Goal: Transaction & Acquisition: Book appointment/travel/reservation

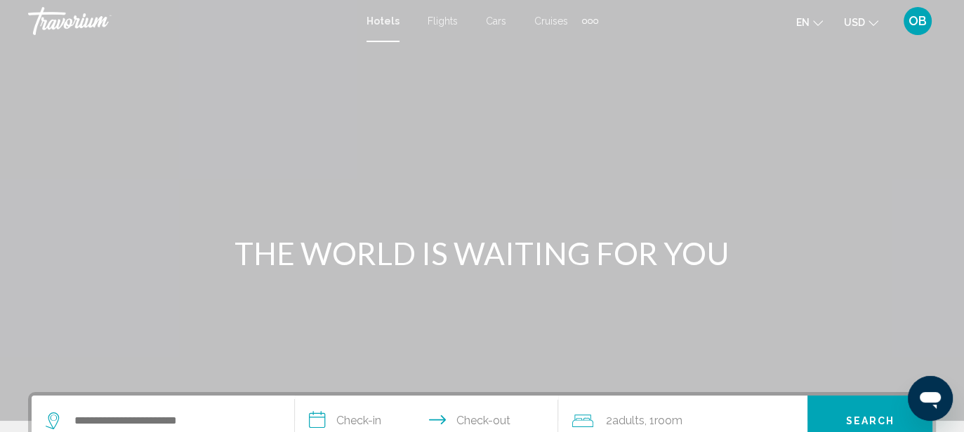
click at [385, 16] on span "Hotels" at bounding box center [382, 20] width 33 height 11
click at [584, 18] on div "Extra navigation items" at bounding box center [590, 21] width 16 height 21
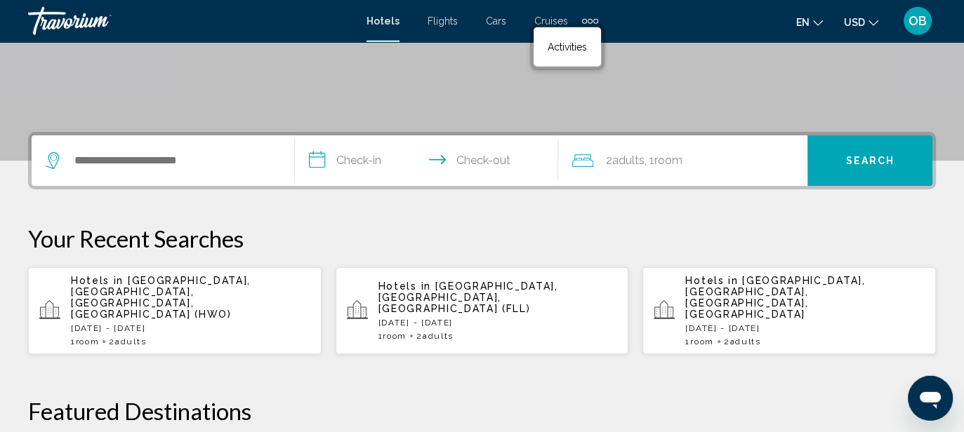
scroll to position [259, 0]
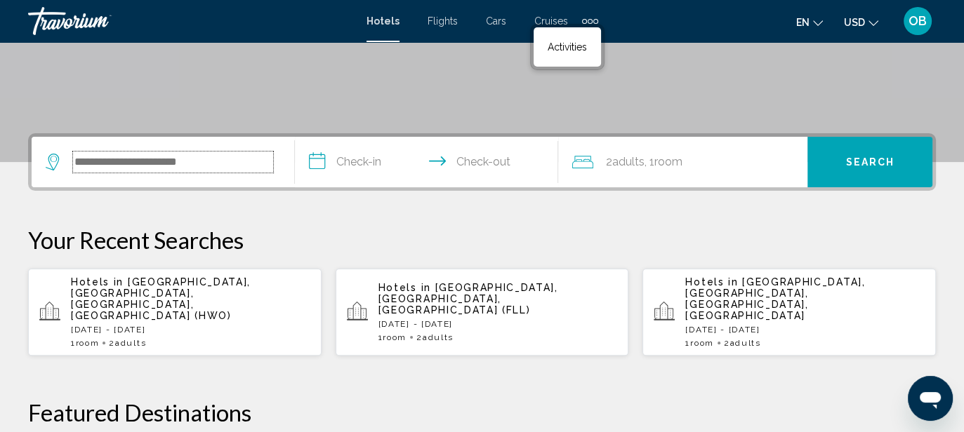
click at [131, 164] on input "Search widget" at bounding box center [173, 162] width 200 height 21
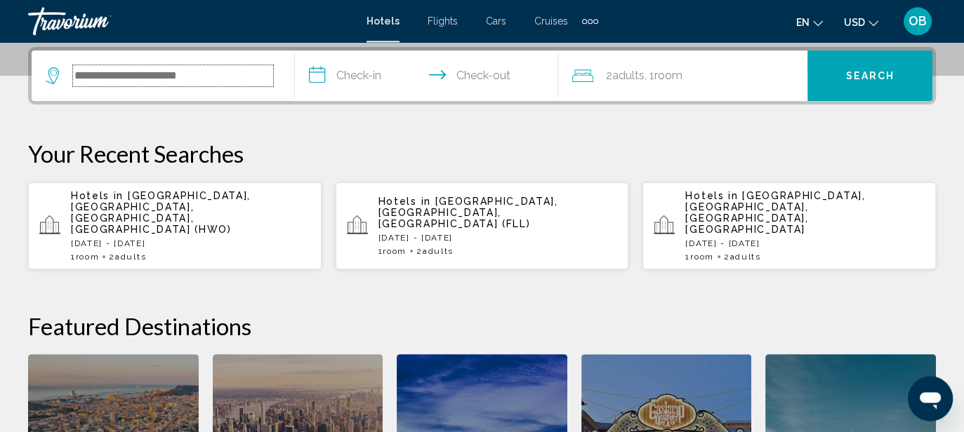
scroll to position [346, 0]
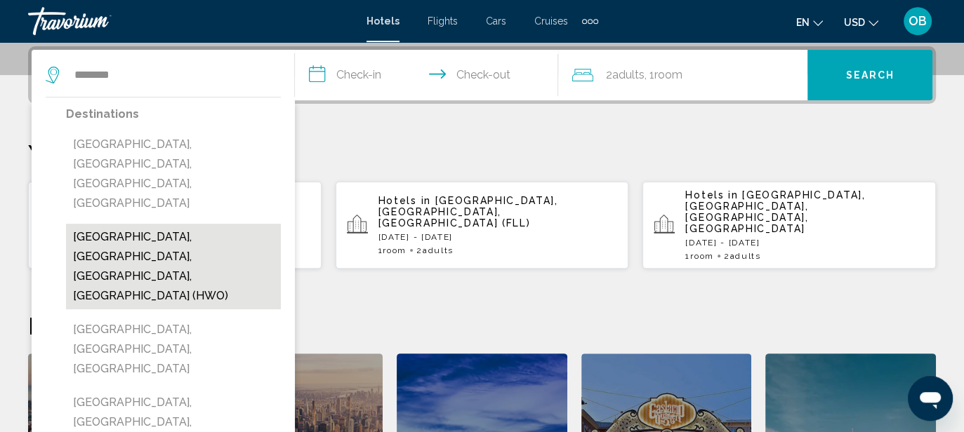
click at [189, 224] on button "[GEOGRAPHIC_DATA], [GEOGRAPHIC_DATA], [GEOGRAPHIC_DATA], [GEOGRAPHIC_DATA] (HWO)" at bounding box center [173, 267] width 215 height 86
type input "**********"
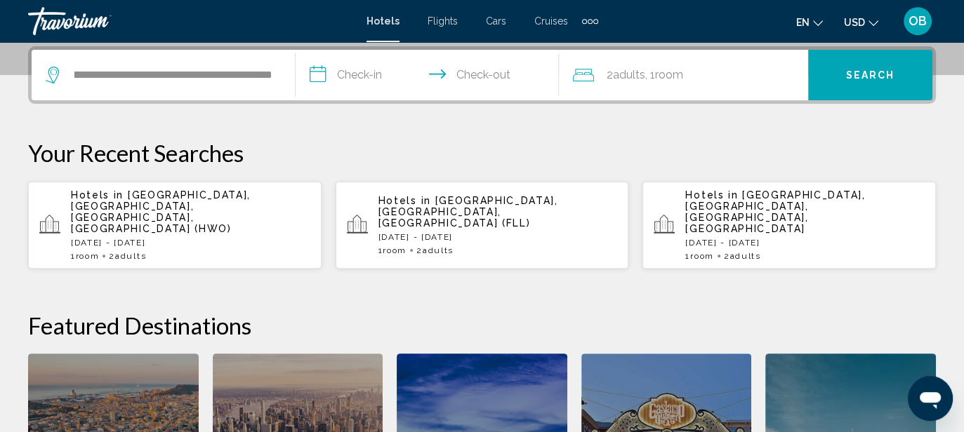
click at [364, 74] on input "**********" at bounding box center [430, 77] width 269 height 55
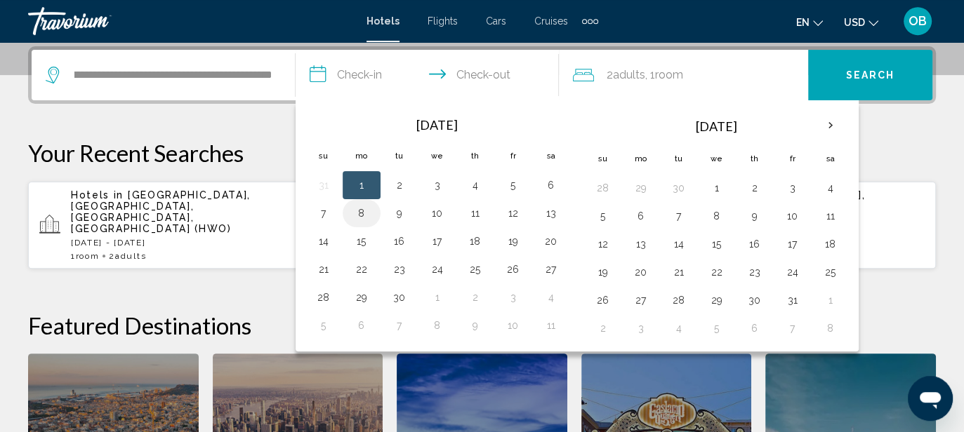
click at [360, 211] on button "8" at bounding box center [361, 214] width 22 height 20
click at [439, 213] on button "10" at bounding box center [437, 214] width 22 height 20
type input "**********"
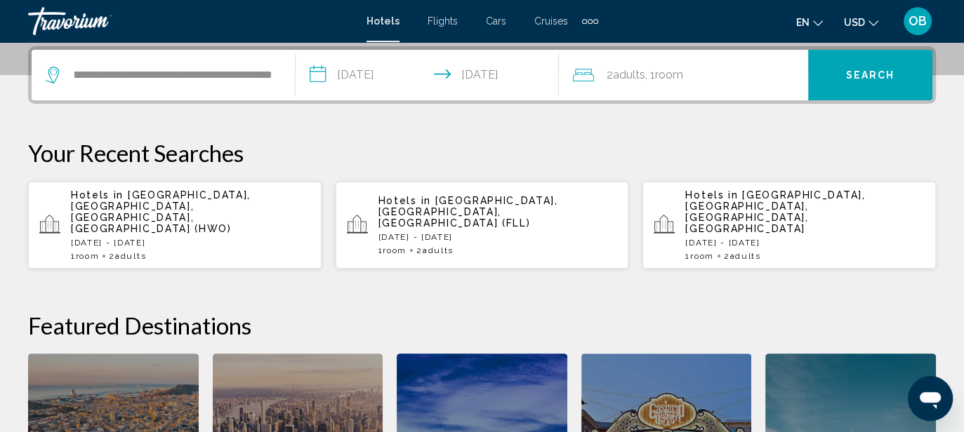
click at [874, 77] on span "Search" at bounding box center [869, 75] width 49 height 11
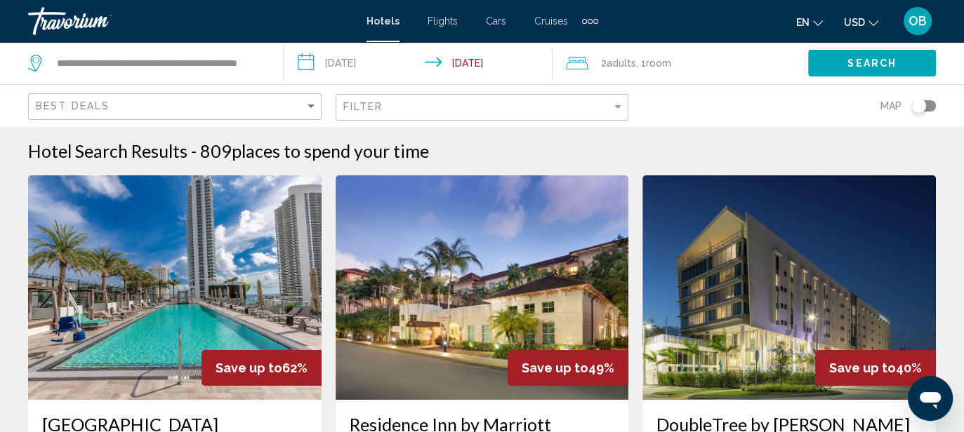
click at [931, 105] on div "Toggle map" at bounding box center [924, 105] width 24 height 11
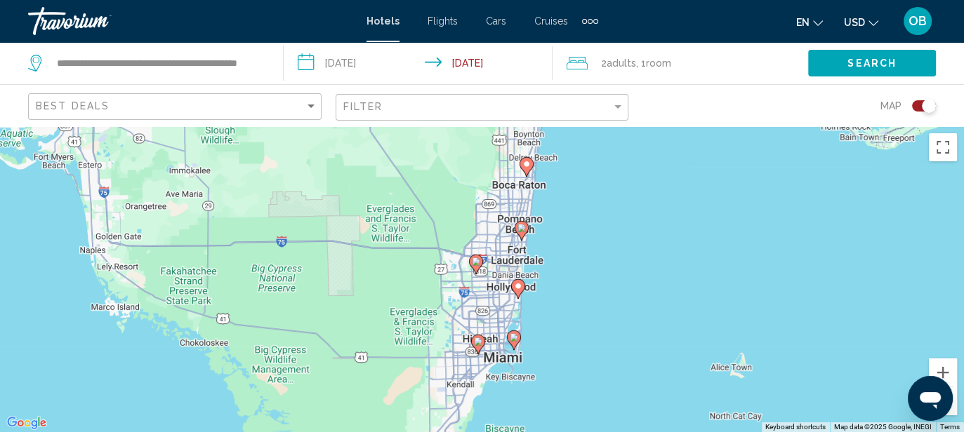
click at [518, 289] on image "Main content" at bounding box center [518, 286] width 8 height 8
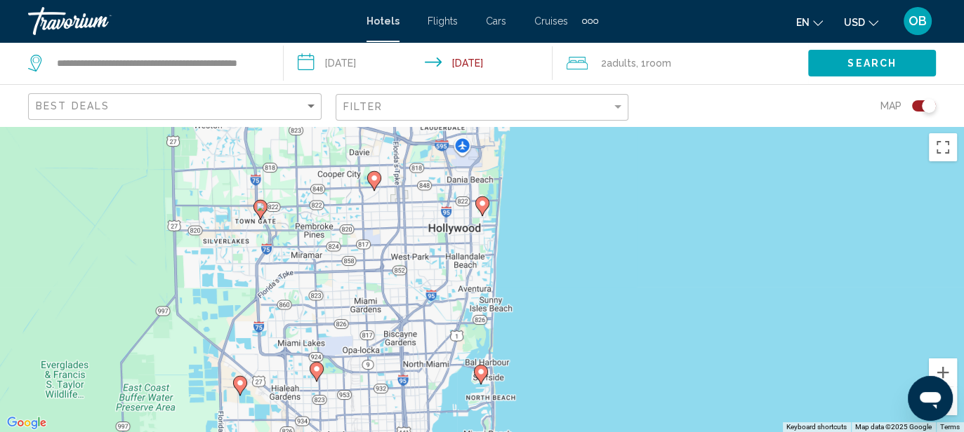
click at [482, 374] on image "Main content" at bounding box center [481, 372] width 8 height 8
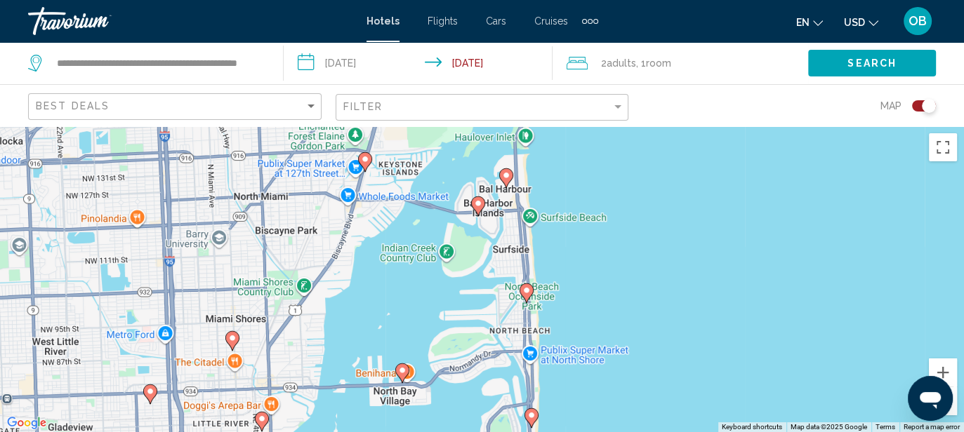
click at [918, 103] on div "Toggle map" at bounding box center [924, 105] width 24 height 11
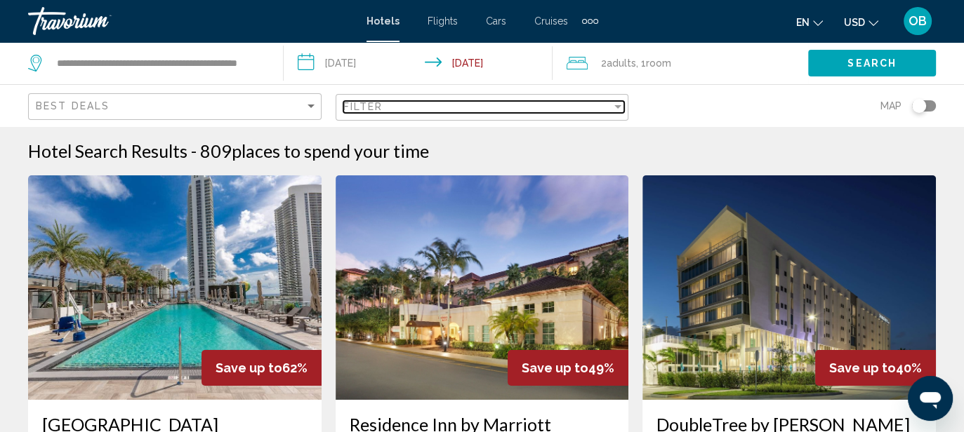
click at [619, 105] on div "Filter" at bounding box center [617, 107] width 7 height 4
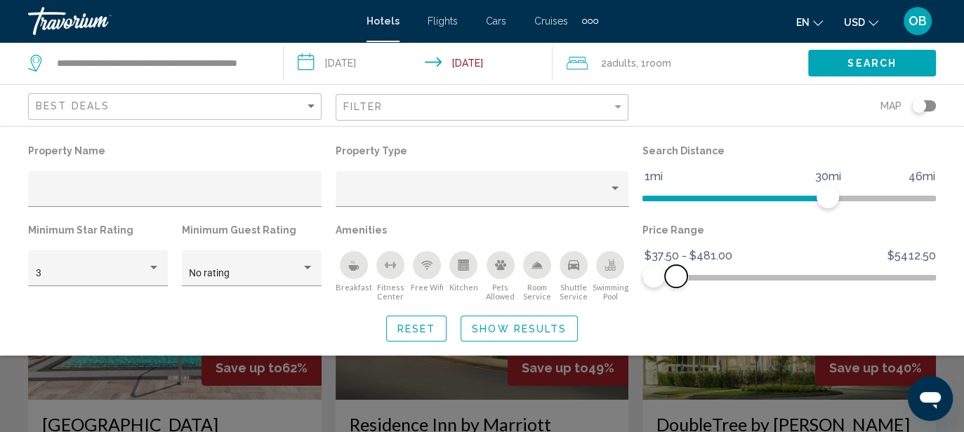
drag, startPoint x: 925, startPoint y: 277, endPoint x: 676, endPoint y: 263, distance: 249.7
click at [676, 275] on ngx-slider "$37.50 $5412.50 $37.50 $481.00 $37.50 - $481.00" at bounding box center [788, 276] width 293 height 3
drag, startPoint x: 827, startPoint y: 192, endPoint x: 779, endPoint y: 198, distance: 48.9
click at [779, 198] on span "Hotel Filters" at bounding box center [780, 197] width 22 height 22
click at [310, 265] on div "Hotel Filters" at bounding box center [307, 268] width 13 height 11
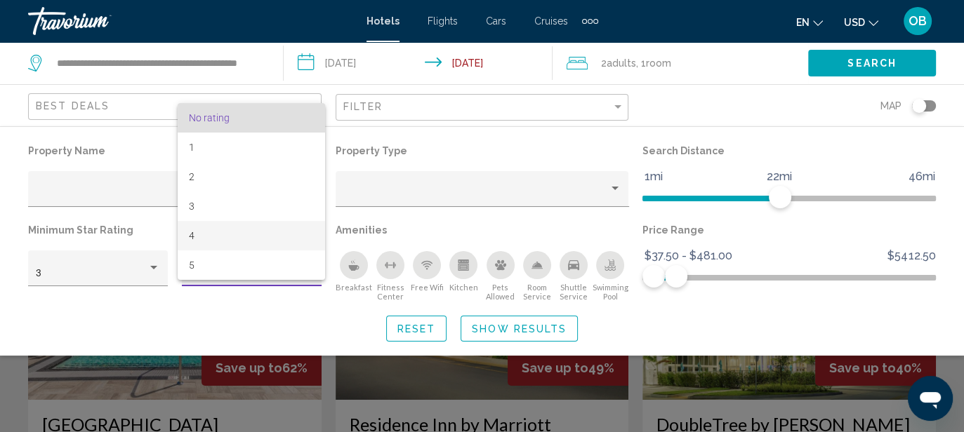
click at [208, 233] on span "4" at bounding box center [251, 235] width 125 height 29
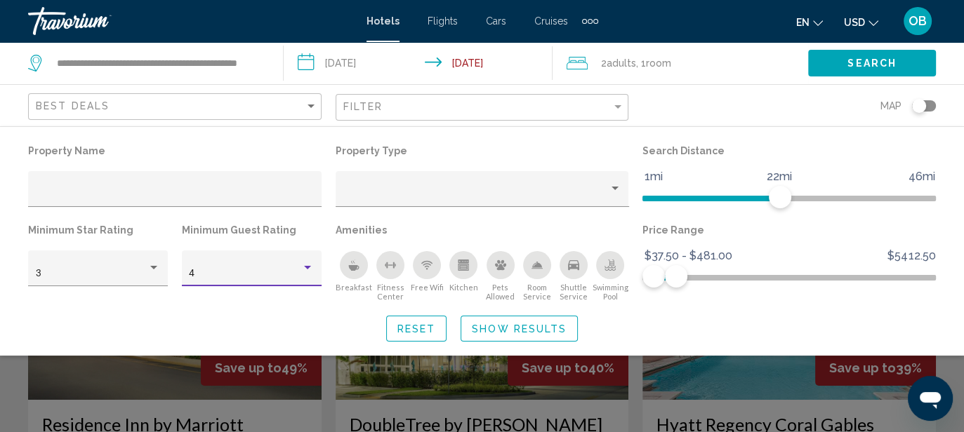
click at [503, 329] on span "Show Results" at bounding box center [519, 329] width 95 height 11
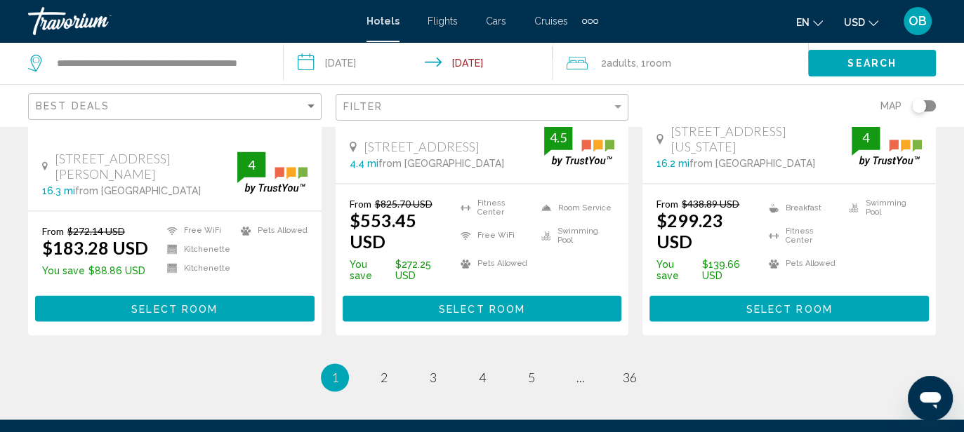
scroll to position [2002, 0]
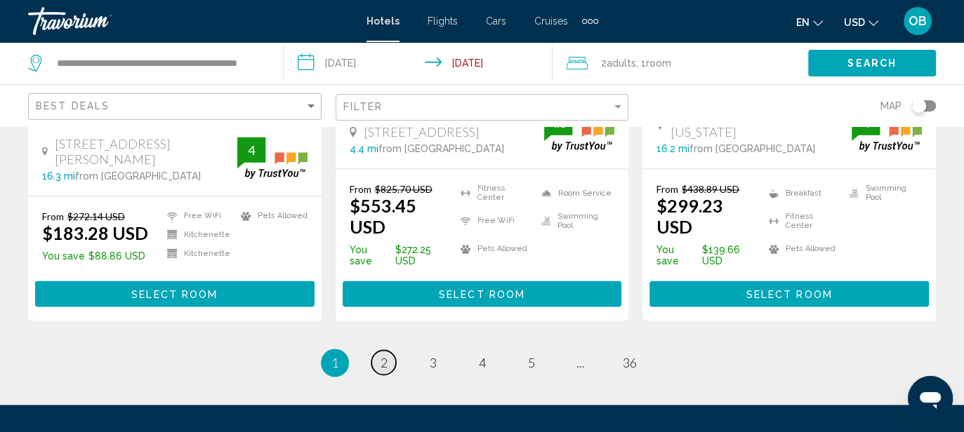
click at [377, 350] on link "page 2" at bounding box center [383, 362] width 25 height 25
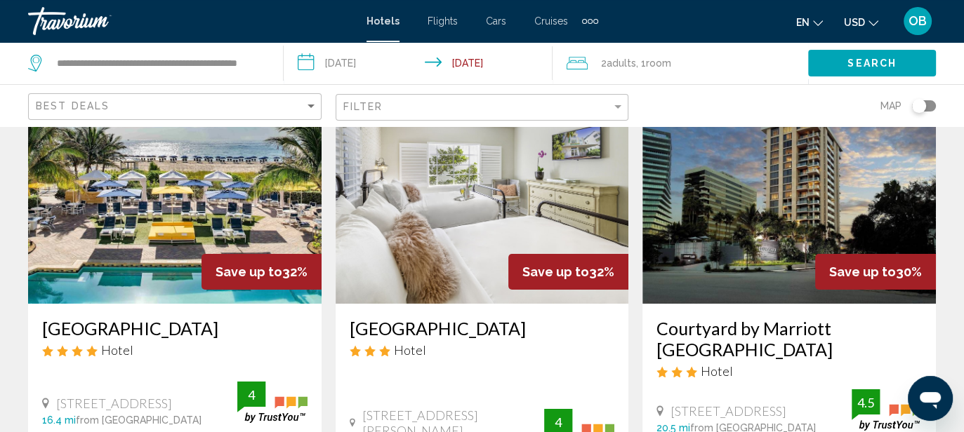
scroll to position [74, 0]
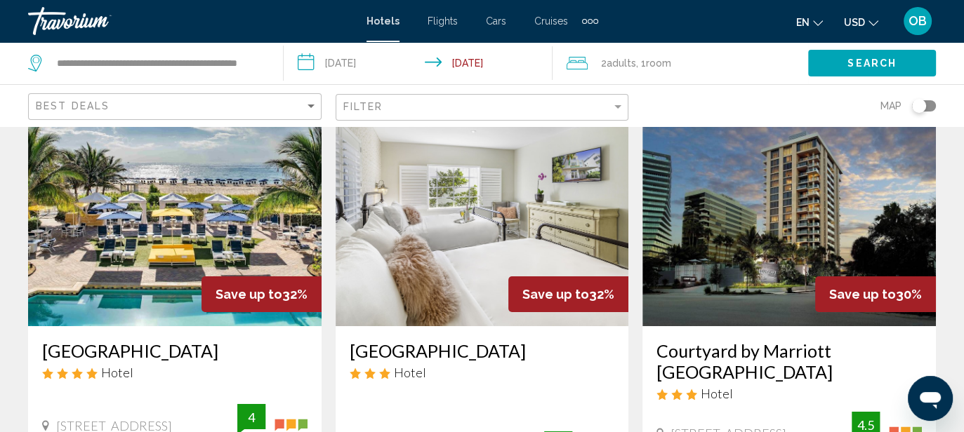
click at [179, 245] on img "Main content" at bounding box center [174, 214] width 293 height 225
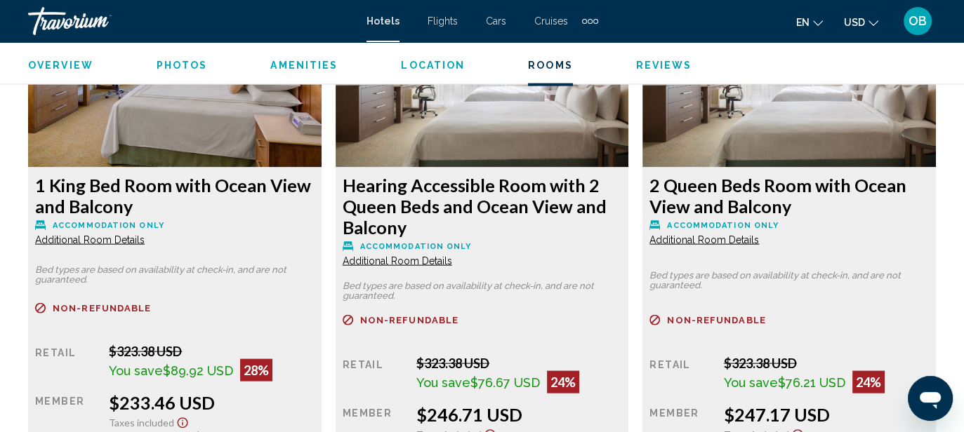
scroll to position [2770, 0]
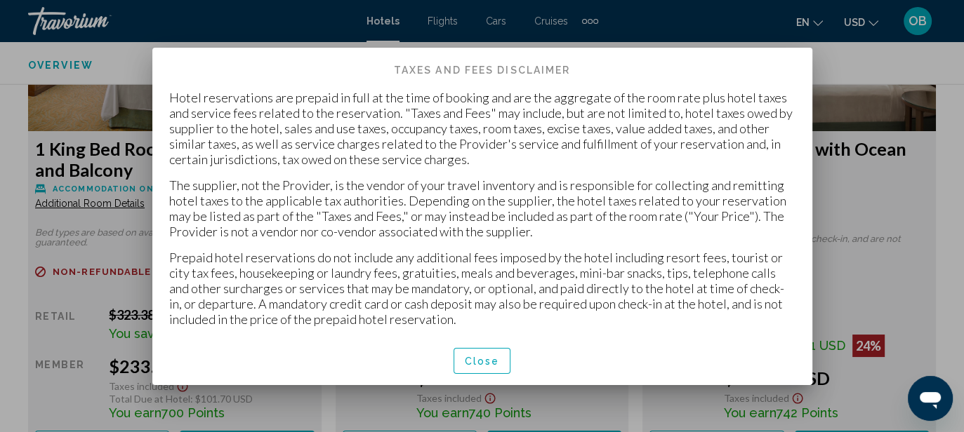
click at [494, 362] on span "Close" at bounding box center [482, 361] width 35 height 11
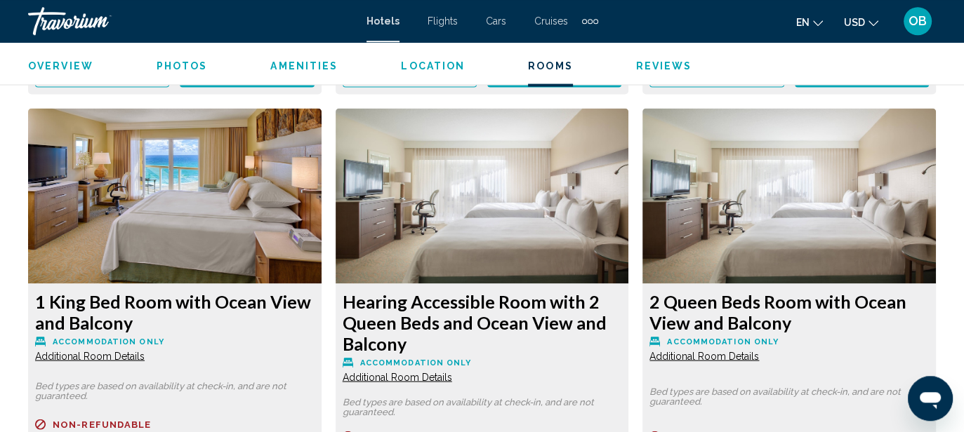
scroll to position [2610, 0]
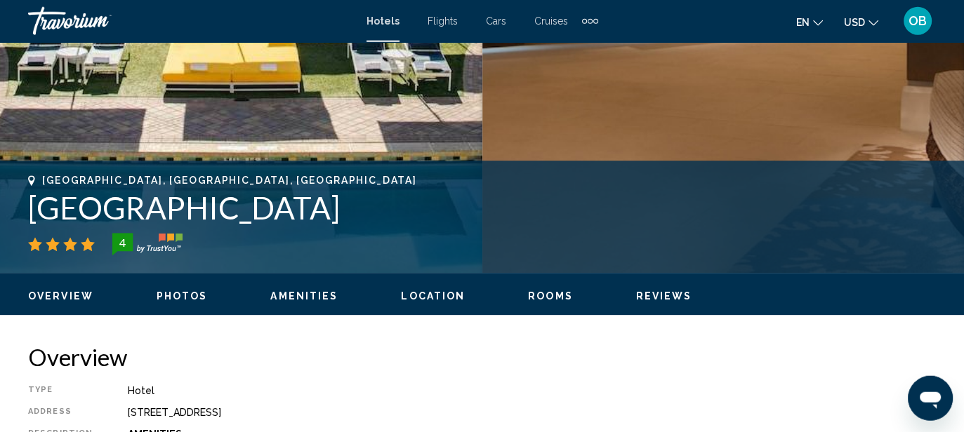
scroll to position [413, 0]
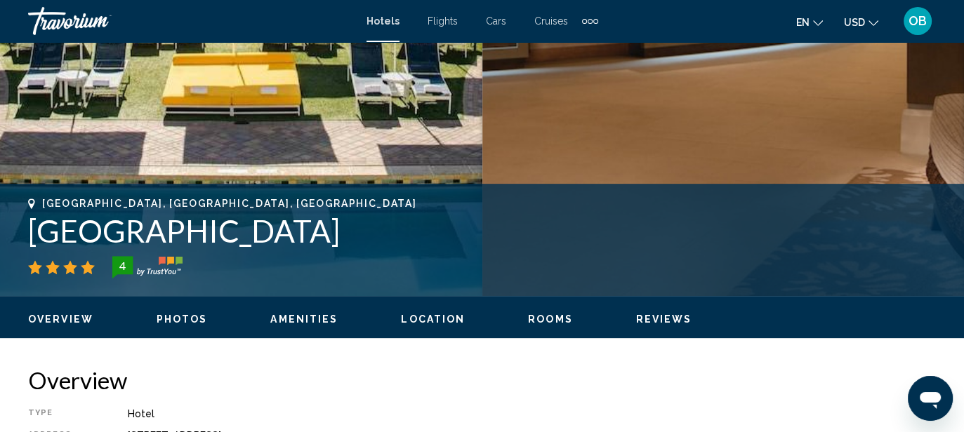
drag, startPoint x: 28, startPoint y: 234, endPoint x: 690, endPoint y: 237, distance: 662.1
click at [690, 237] on h1 "[GEOGRAPHIC_DATA]" at bounding box center [482, 231] width 908 height 37
copy h1 "[GEOGRAPHIC_DATA]"
click at [435, 320] on span "Location" at bounding box center [433, 319] width 64 height 11
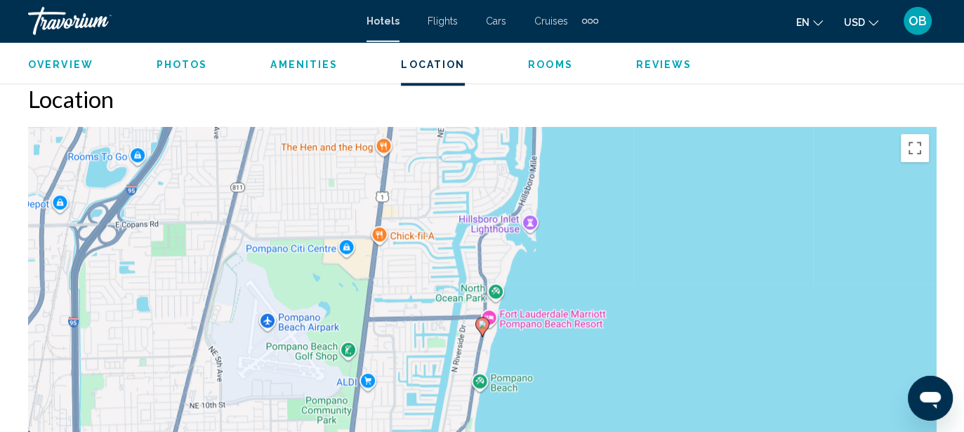
scroll to position [1531, 0]
click at [59, 65] on span "Overview" at bounding box center [60, 65] width 65 height 11
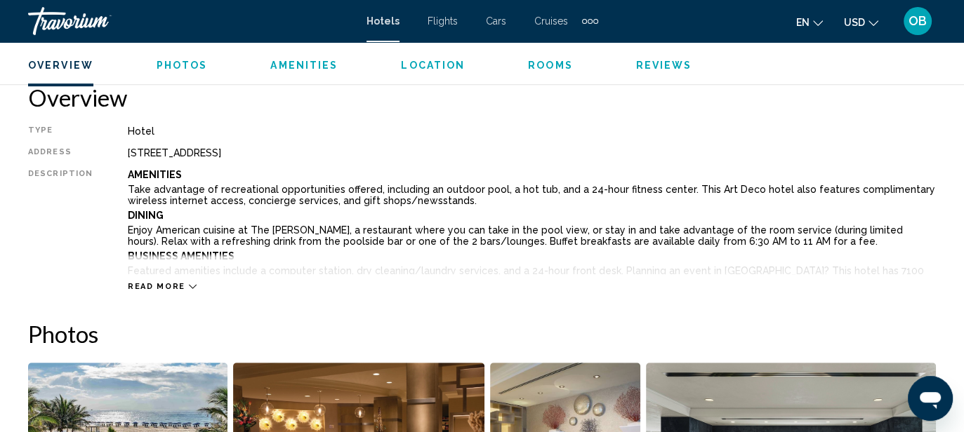
scroll to position [695, 0]
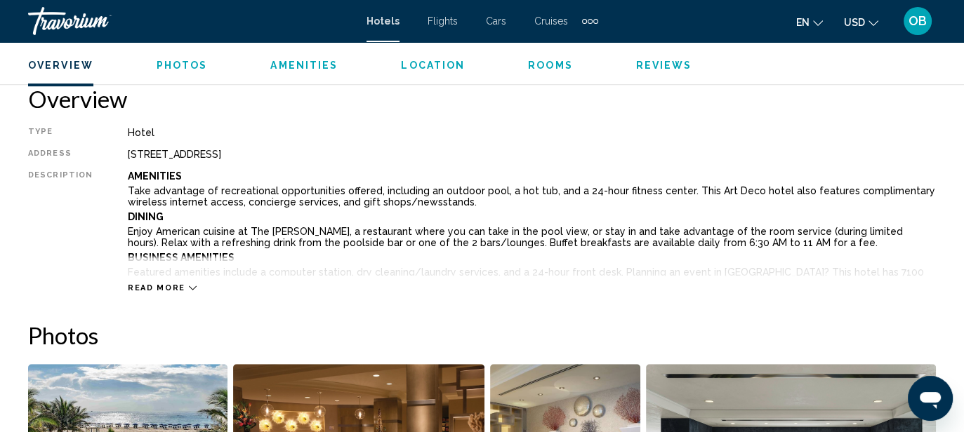
click at [189, 290] on icon "Main content" at bounding box center [193, 288] width 8 height 8
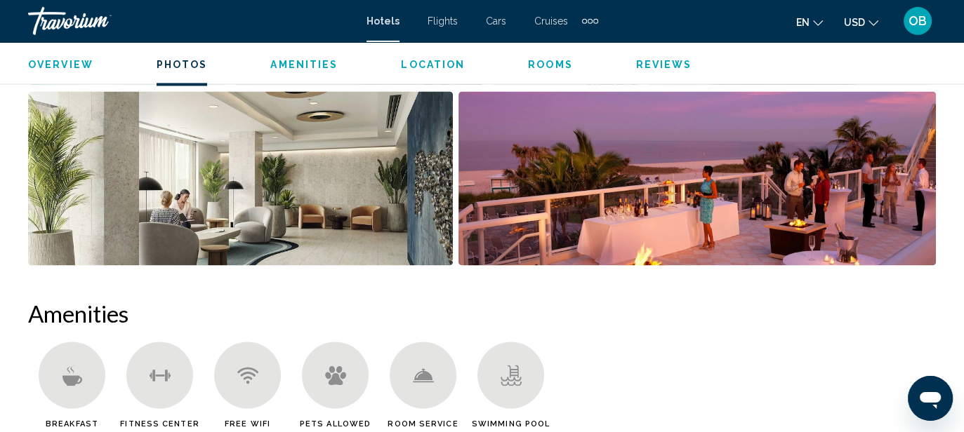
scroll to position [2104, 0]
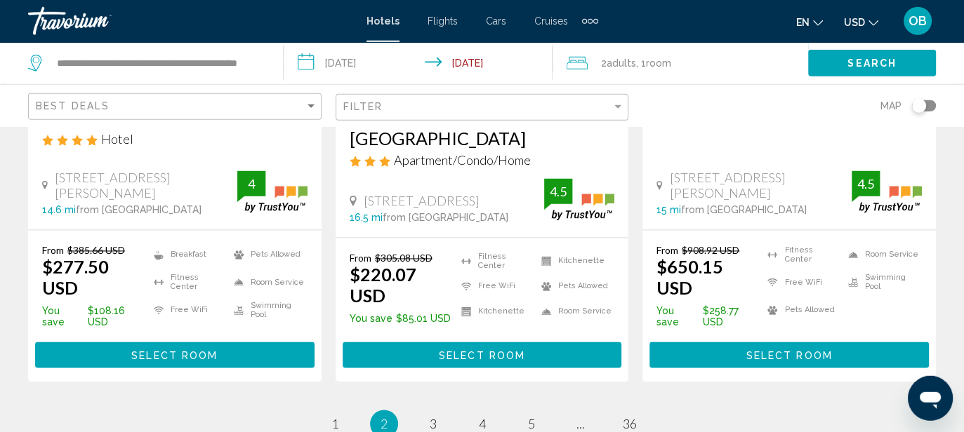
scroll to position [1927, 0]
click at [434, 416] on span "3" at bounding box center [433, 423] width 7 height 15
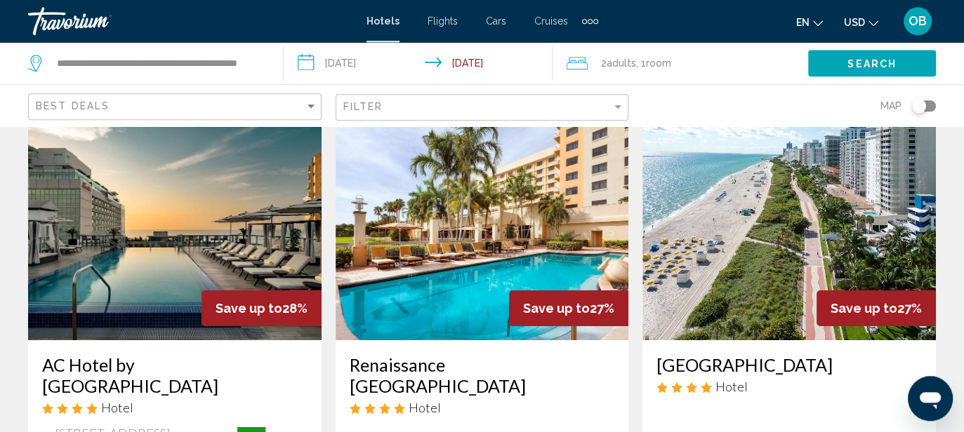
scroll to position [37, 0]
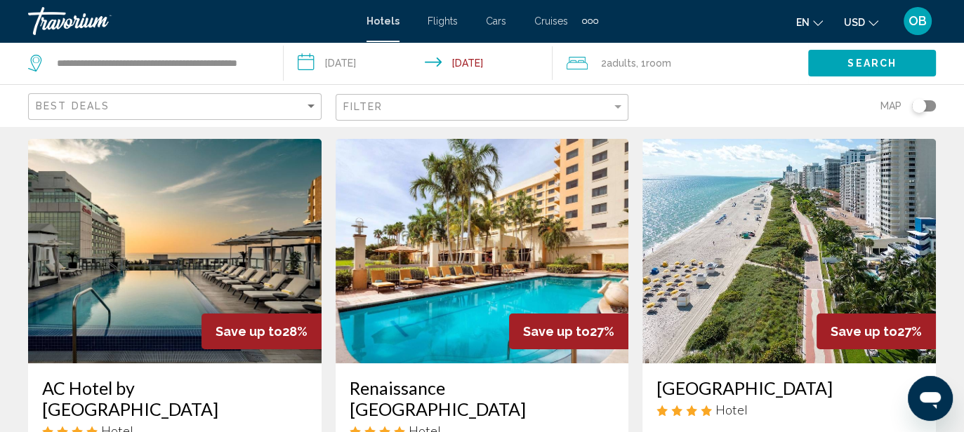
click at [857, 249] on img "Main content" at bounding box center [788, 251] width 293 height 225
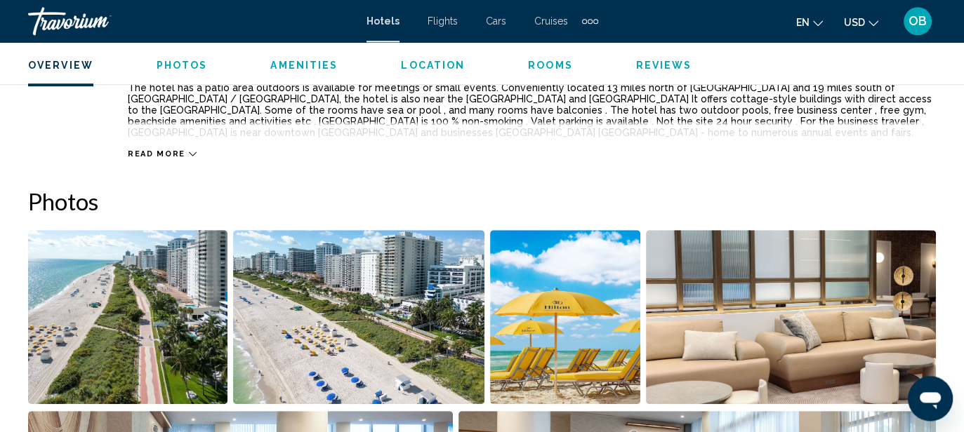
scroll to position [770, 0]
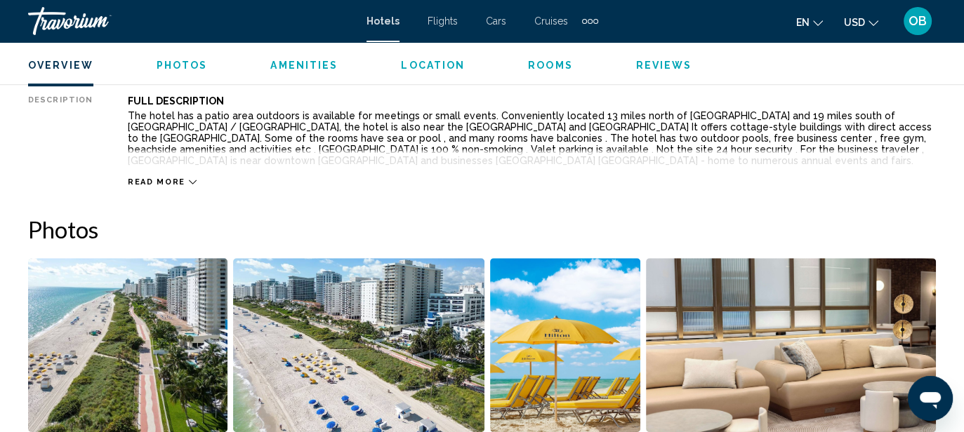
click at [189, 178] on icon "Main content" at bounding box center [193, 182] width 8 height 8
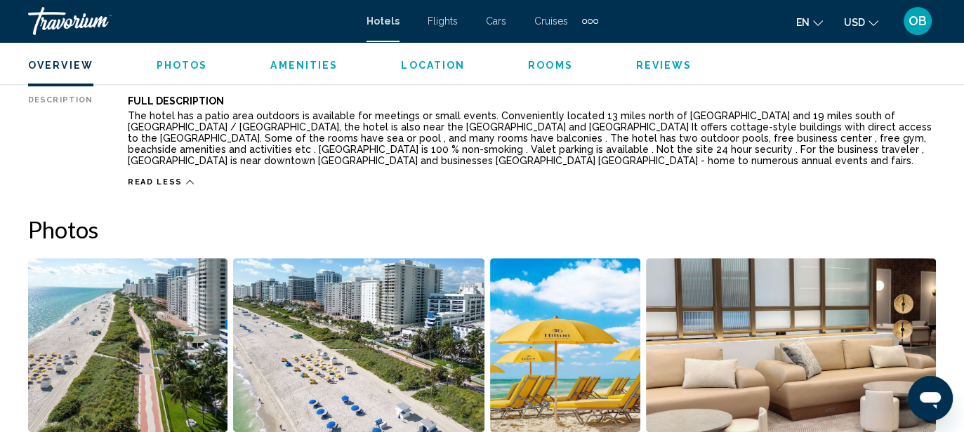
click at [298, 66] on span "Amenities" at bounding box center [303, 65] width 67 height 11
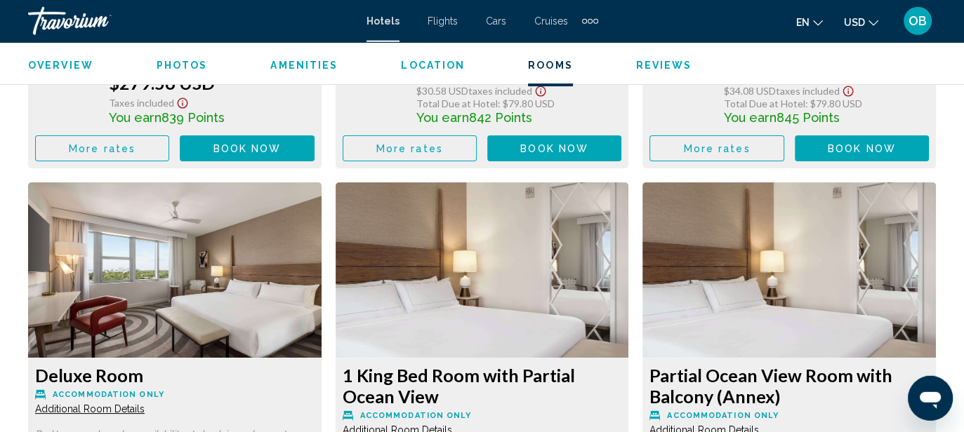
scroll to position [5152, 0]
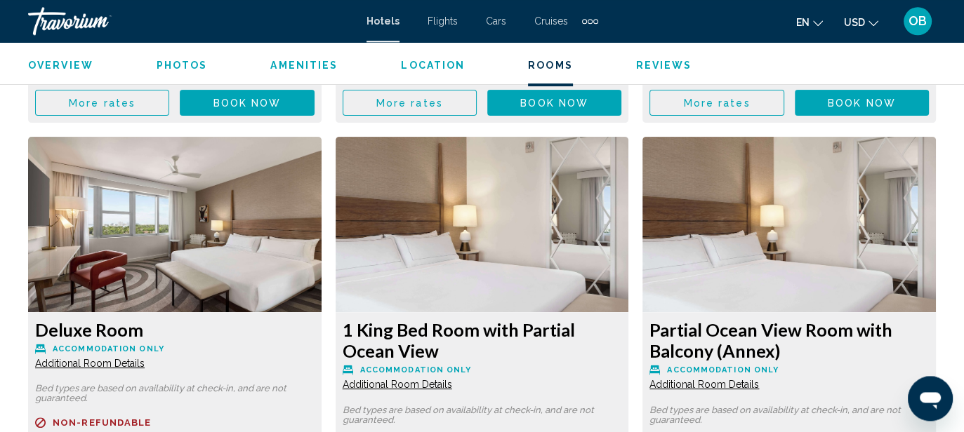
click at [422, 66] on span "Location" at bounding box center [433, 65] width 64 height 11
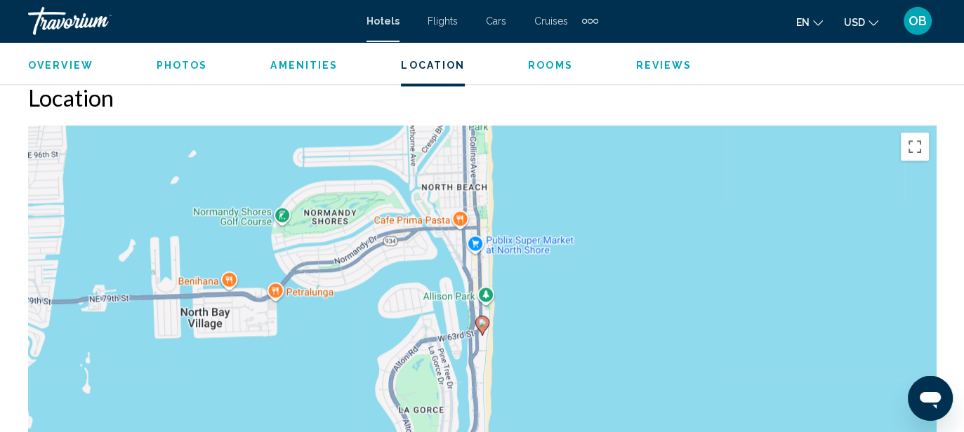
scroll to position [1500, 0]
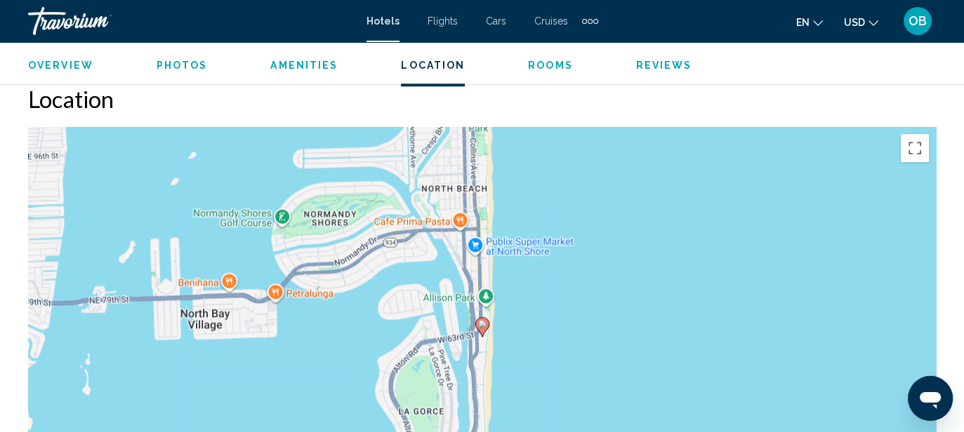
click at [287, 65] on span "Amenities" at bounding box center [303, 65] width 67 height 11
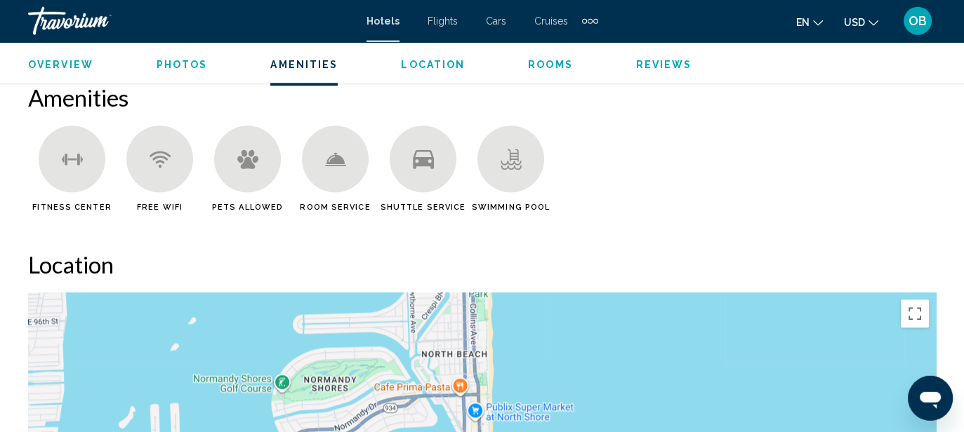
scroll to position [1334, 0]
click at [397, 160] on div "Main content" at bounding box center [423, 159] width 67 height 67
click at [647, 70] on span "Reviews" at bounding box center [664, 65] width 56 height 11
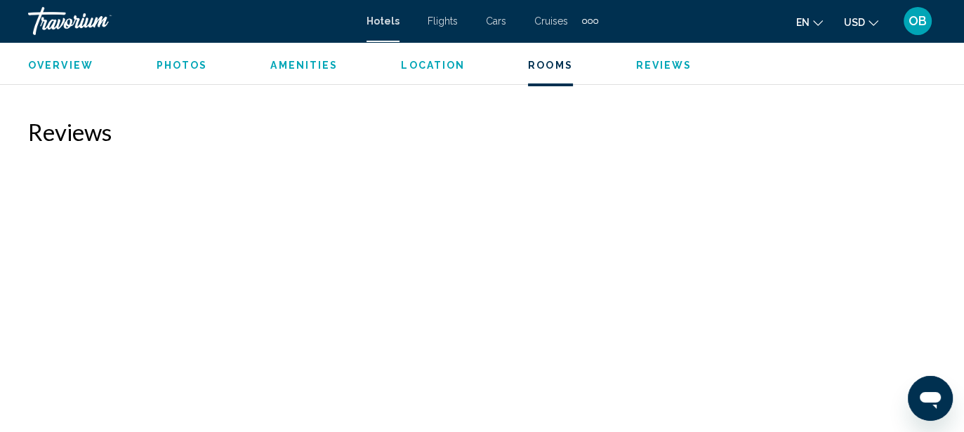
scroll to position [9640, 0]
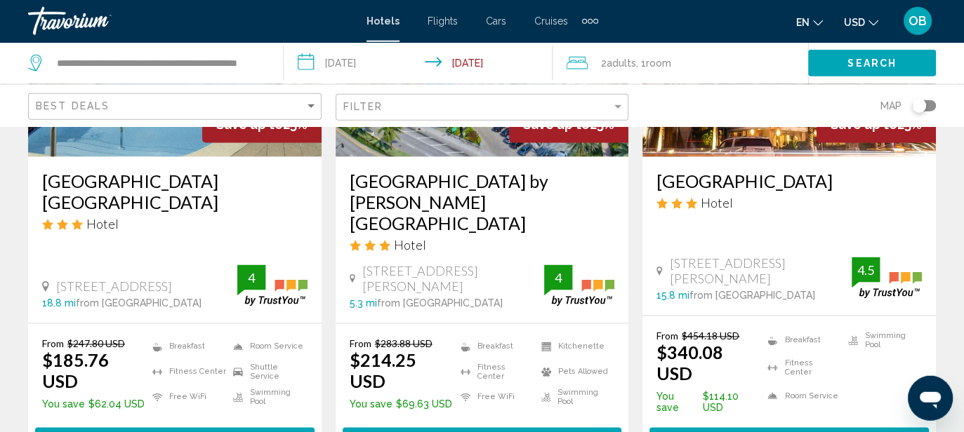
scroll to position [2039, 0]
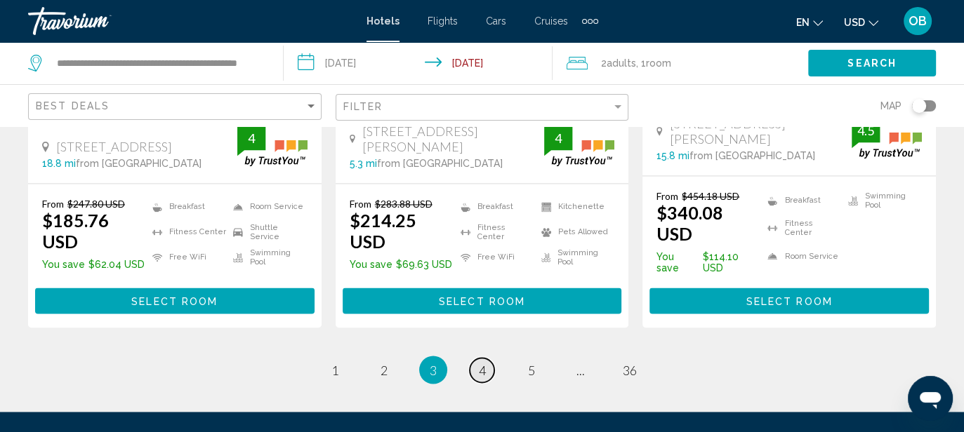
click at [487, 358] on link "page 4" at bounding box center [482, 370] width 25 height 25
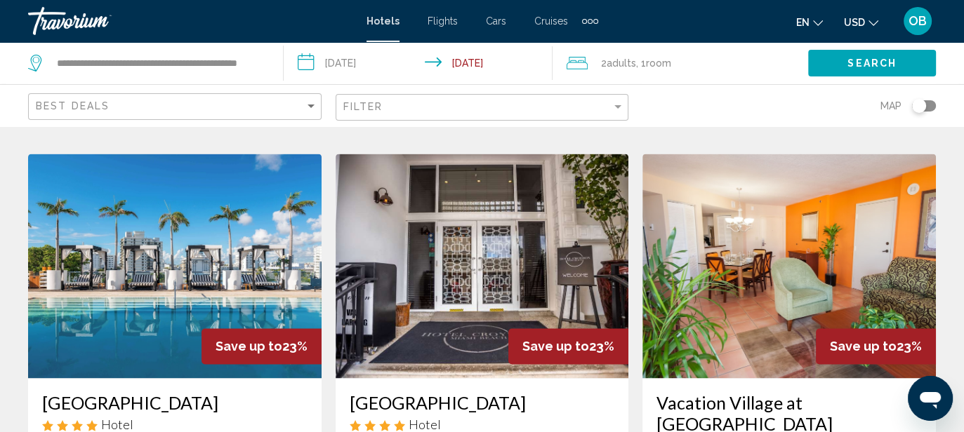
scroll to position [1631, 0]
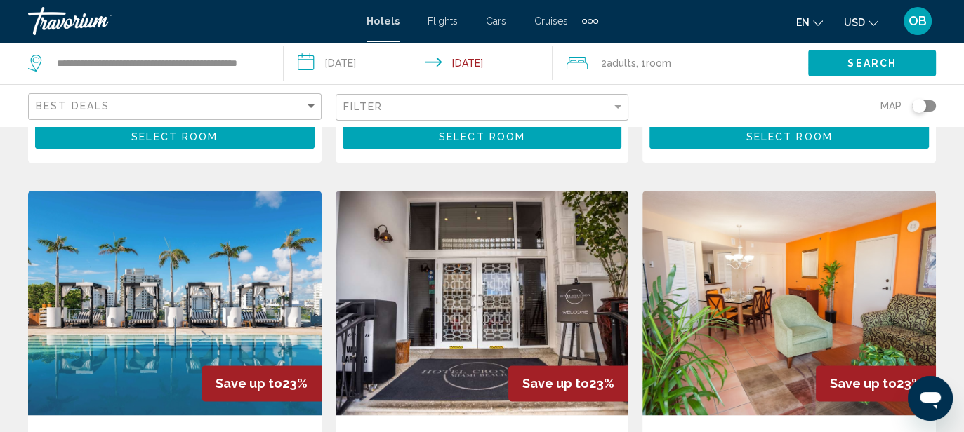
click at [206, 191] on img "Main content" at bounding box center [174, 303] width 293 height 225
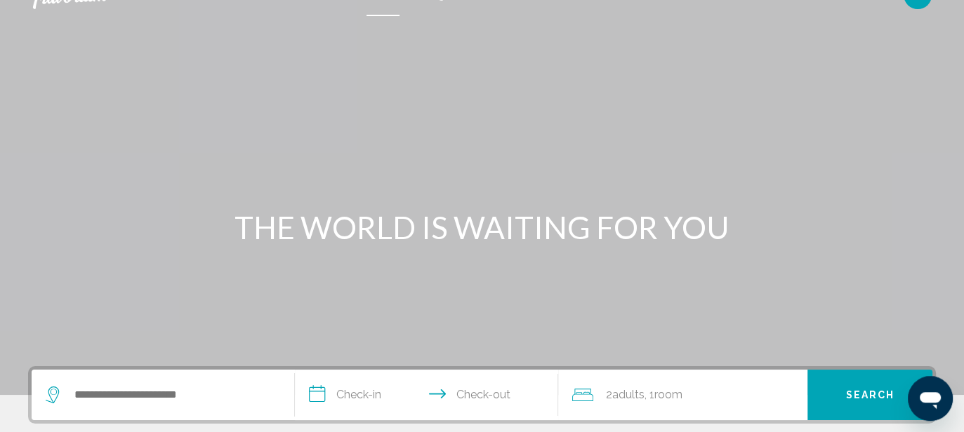
scroll to position [37, 0]
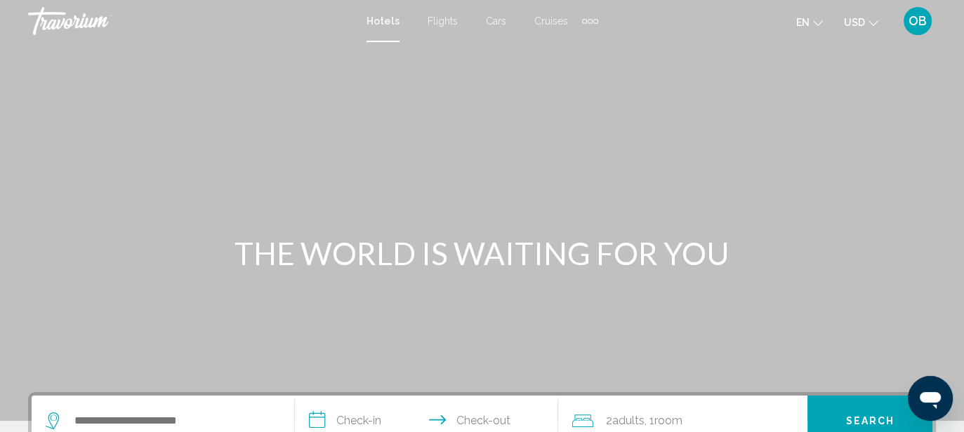
click at [441, 23] on span "Flights" at bounding box center [443, 20] width 30 height 11
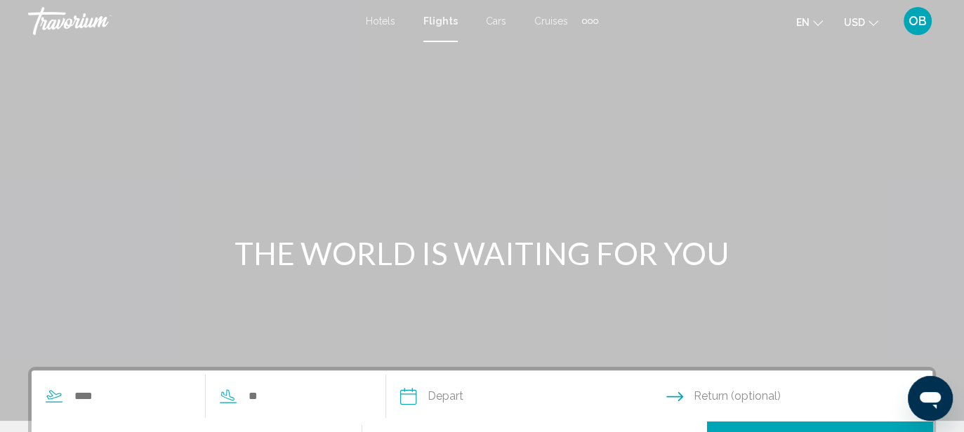
click at [385, 18] on span "Hotels" at bounding box center [380, 20] width 29 height 11
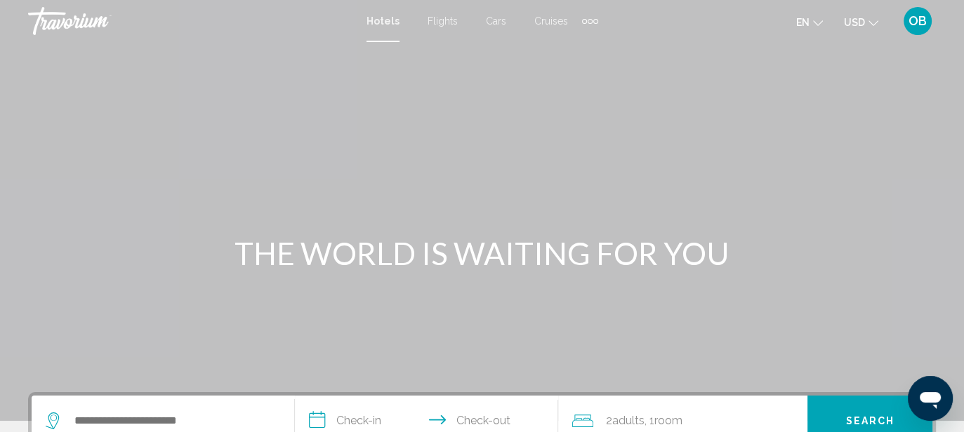
click at [465, 98] on div "Main content" at bounding box center [482, 210] width 964 height 421
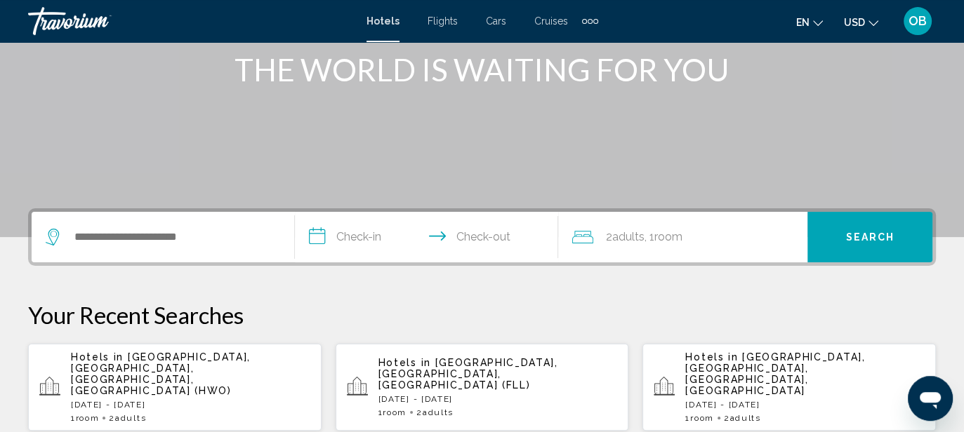
scroll to position [188, 0]
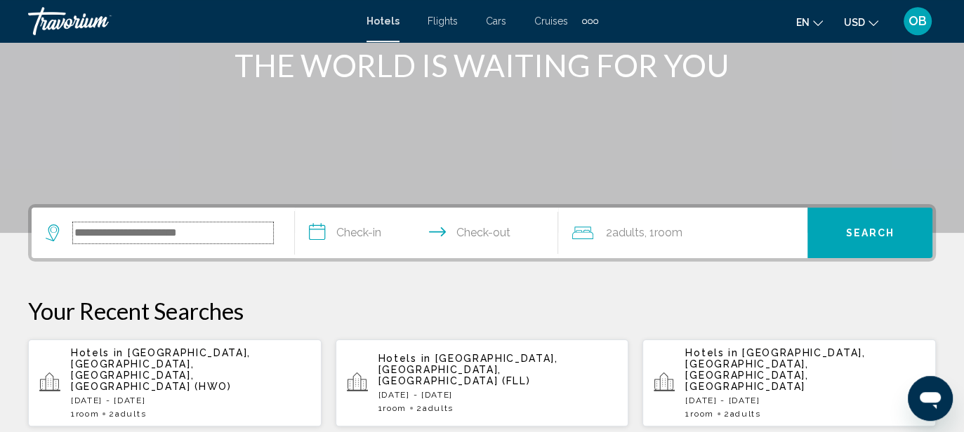
click at [112, 227] on input "Search widget" at bounding box center [173, 233] width 200 height 21
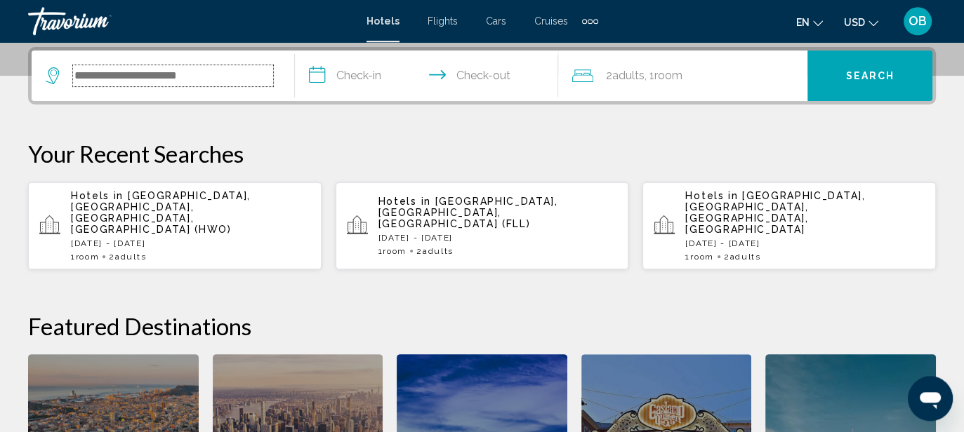
scroll to position [346, 0]
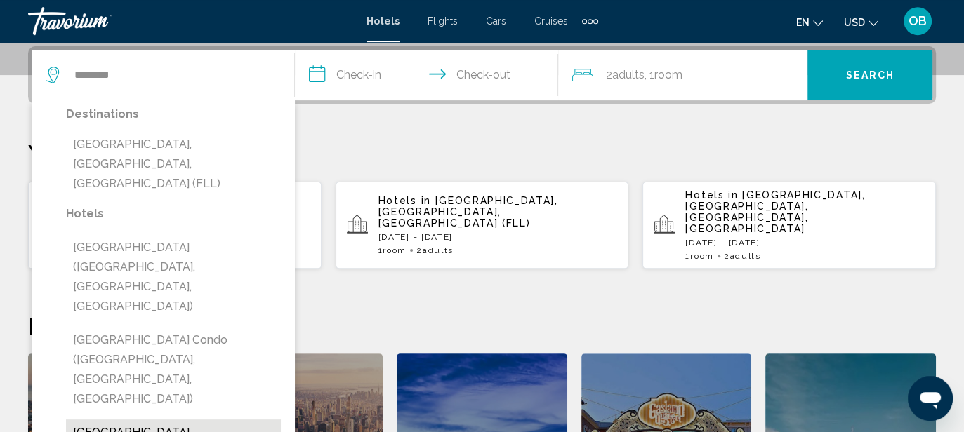
type input "**********"
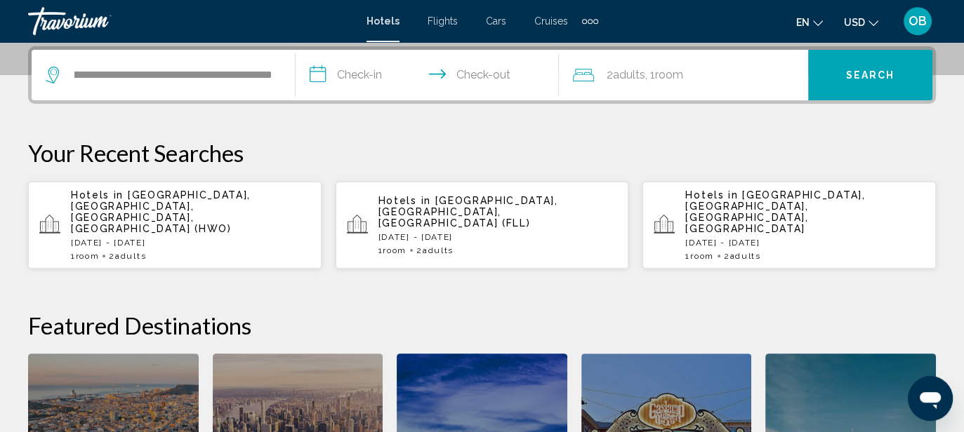
click at [375, 69] on input "**********" at bounding box center [430, 77] width 269 height 55
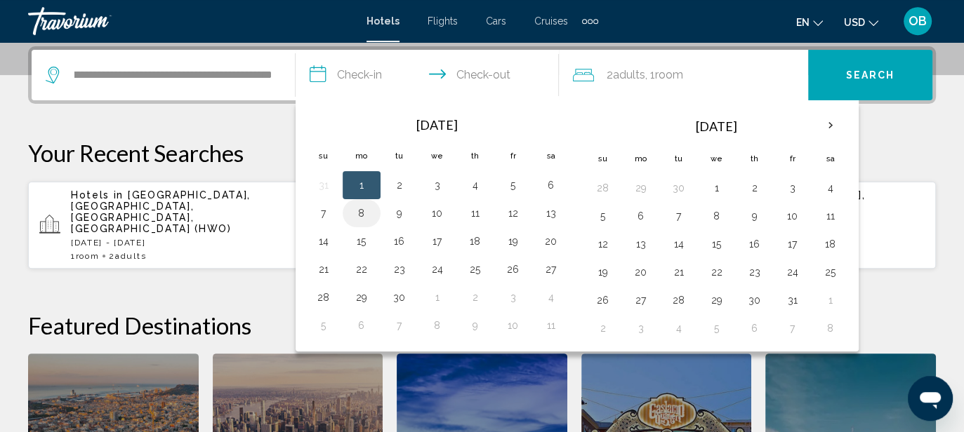
click at [362, 209] on button "8" at bounding box center [361, 214] width 22 height 20
click at [430, 212] on button "10" at bounding box center [437, 214] width 22 height 20
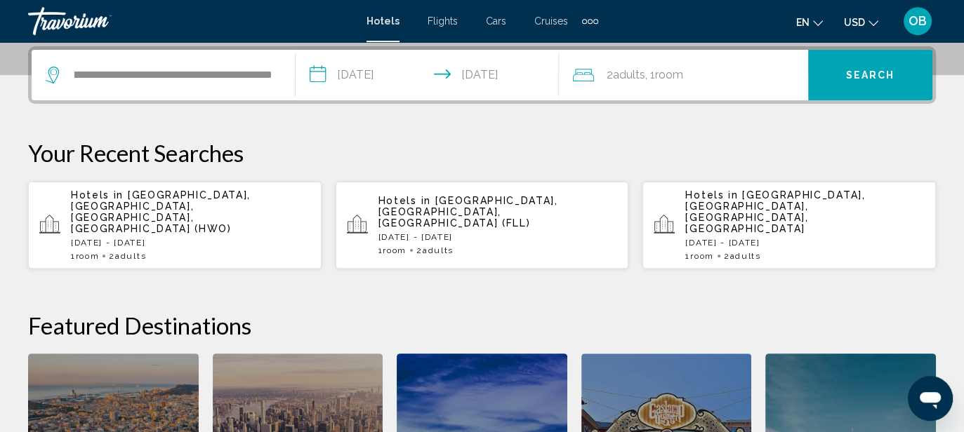
type input "**********"
click at [880, 69] on span "Search" at bounding box center [869, 74] width 49 height 11
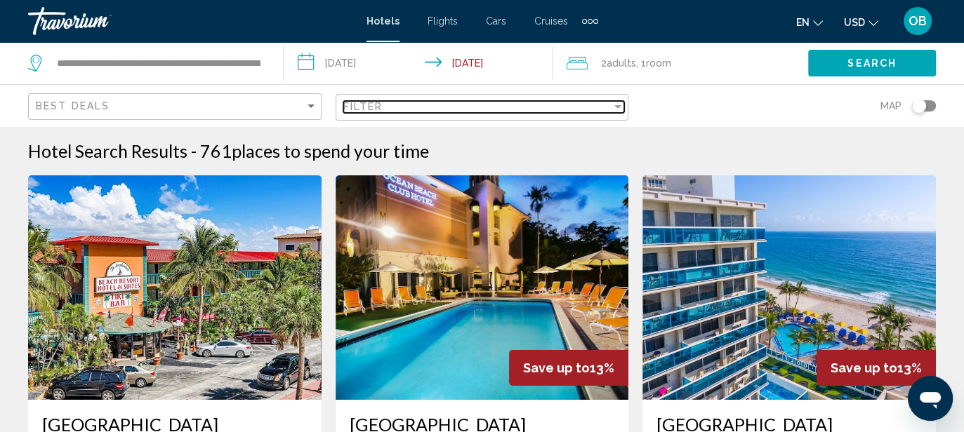
click at [618, 105] on div "Filter" at bounding box center [617, 107] width 7 height 4
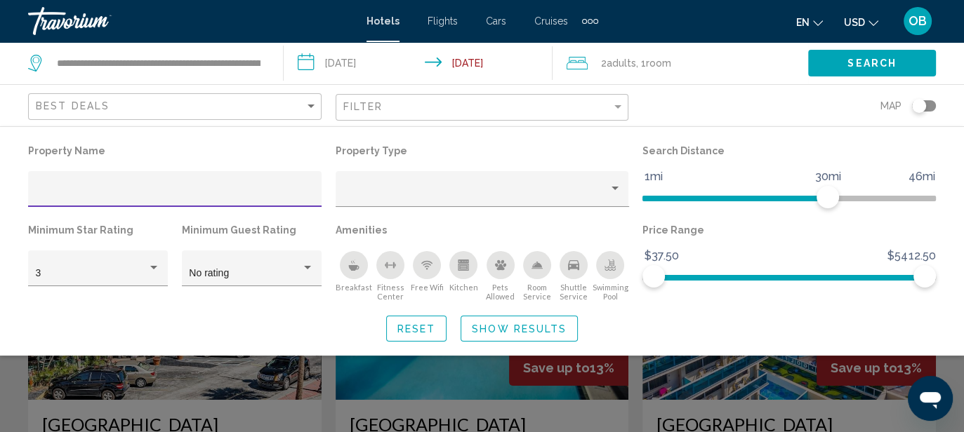
click at [81, 192] on input "Hotel Filters" at bounding box center [175, 194] width 279 height 11
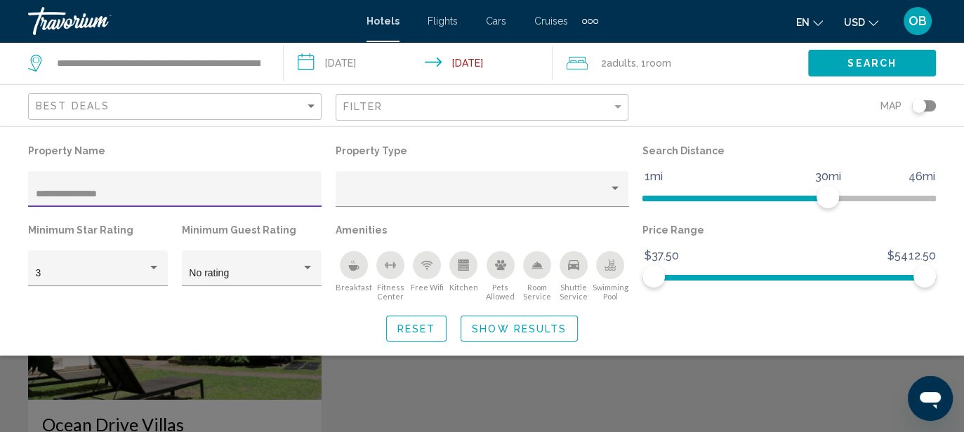
type input "**********"
click at [527, 330] on span "Show Results" at bounding box center [519, 329] width 95 height 11
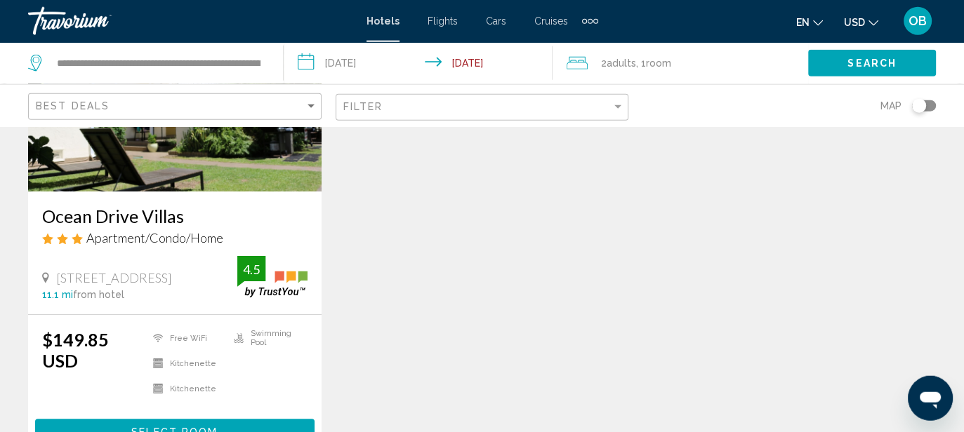
scroll to position [213, 0]
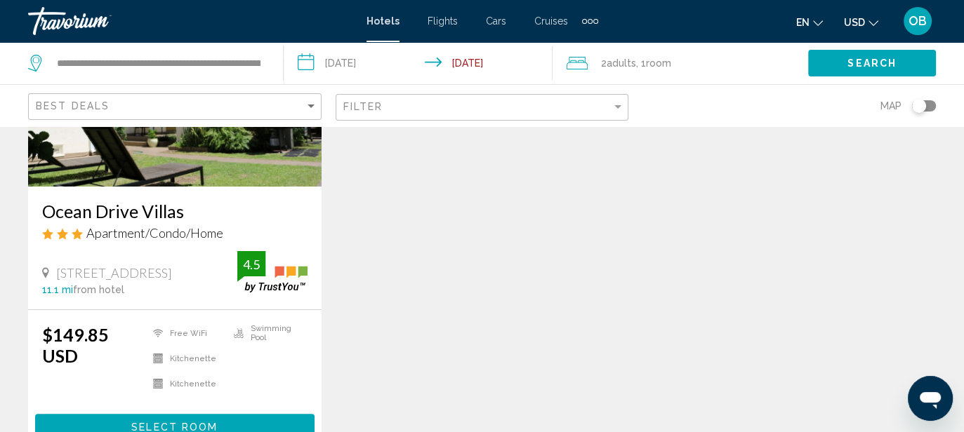
click at [177, 423] on span "Select Room" at bounding box center [174, 428] width 86 height 11
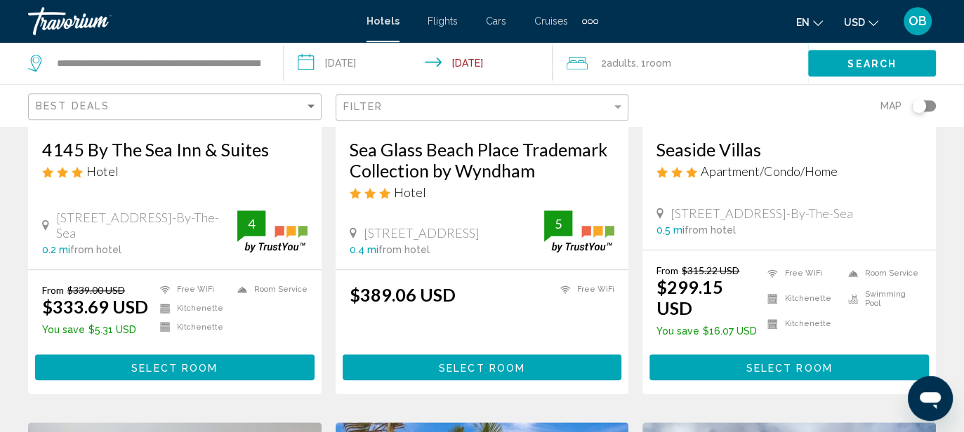
scroll to position [1253, 0]
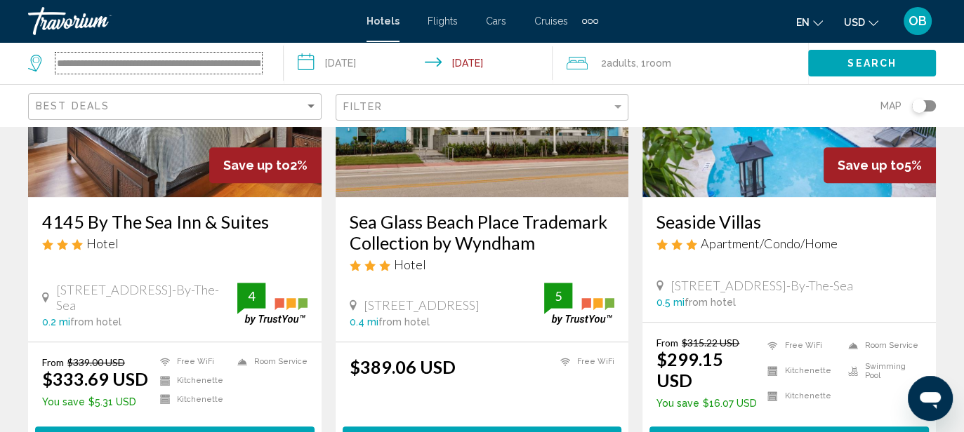
click at [260, 61] on input "**********" at bounding box center [158, 63] width 206 height 21
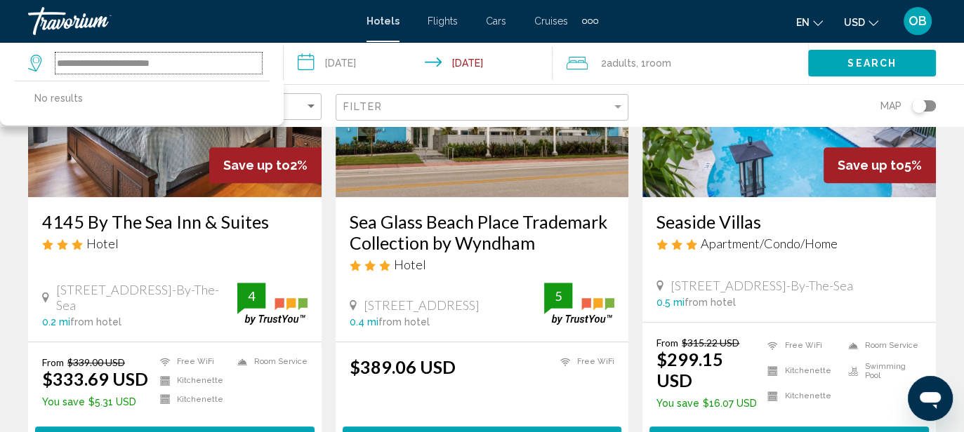
click at [250, 62] on input "**********" at bounding box center [158, 63] width 206 height 21
type input "*"
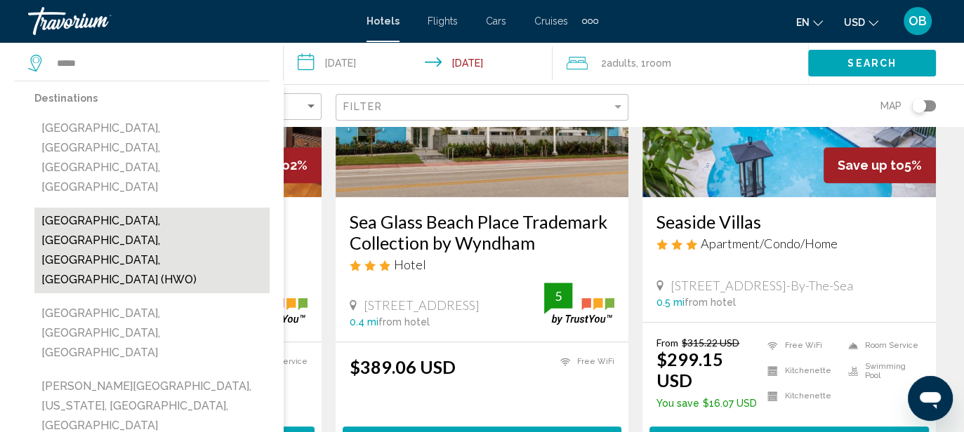
click at [136, 208] on button "[GEOGRAPHIC_DATA], [GEOGRAPHIC_DATA], [GEOGRAPHIC_DATA], [GEOGRAPHIC_DATA] (HWO)" at bounding box center [151, 251] width 235 height 86
type input "**********"
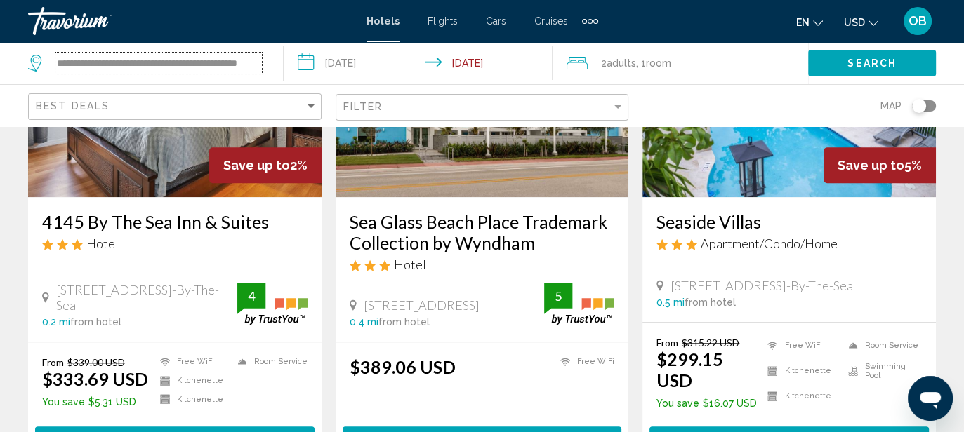
scroll to position [0, 39]
click at [866, 62] on span "Search" at bounding box center [871, 63] width 49 height 11
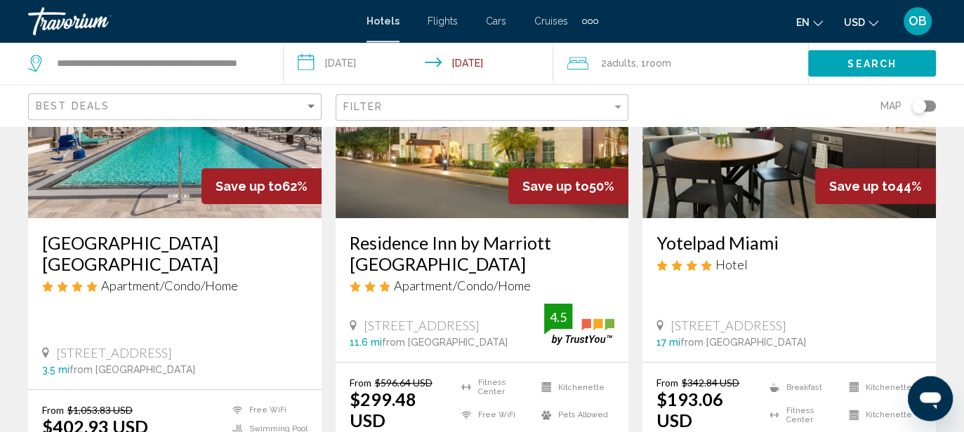
scroll to position [185, 0]
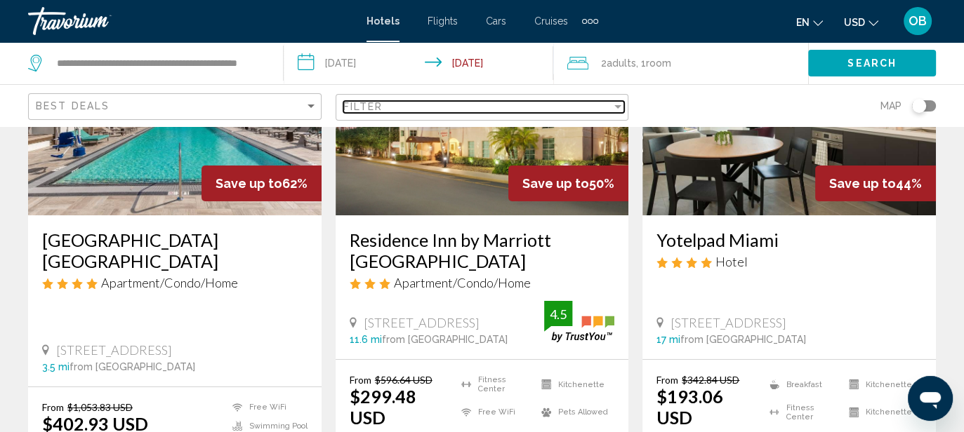
click at [618, 106] on div "Filter" at bounding box center [617, 107] width 7 height 4
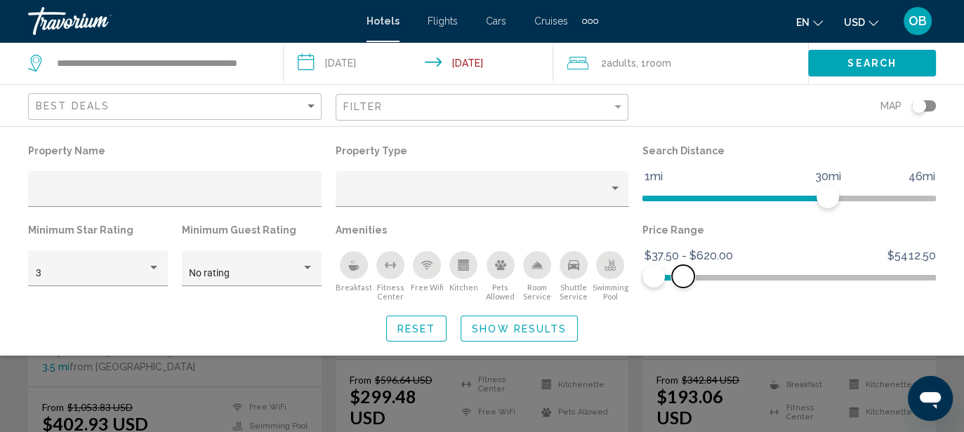
drag, startPoint x: 928, startPoint y: 277, endPoint x: 683, endPoint y: 283, distance: 245.1
click at [683, 283] on span "Hotel Filters" at bounding box center [683, 276] width 22 height 22
click at [308, 273] on div "Hotel Filters" at bounding box center [307, 268] width 13 height 11
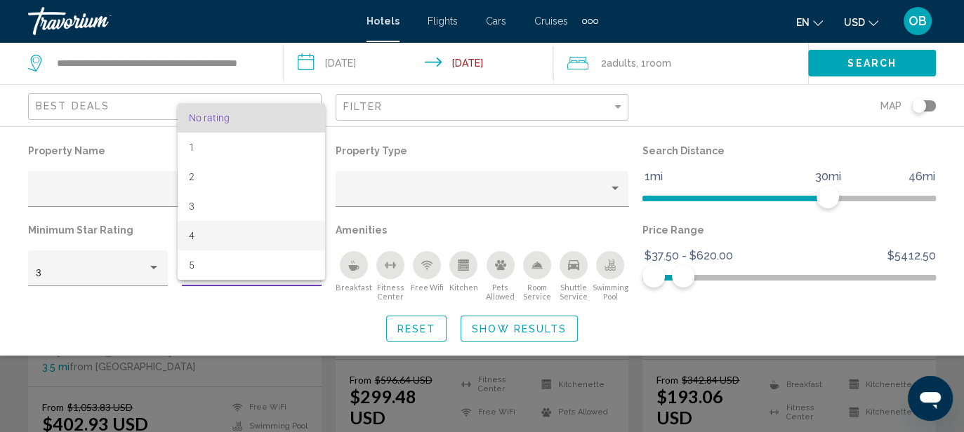
click at [232, 227] on span "4" at bounding box center [251, 235] width 125 height 29
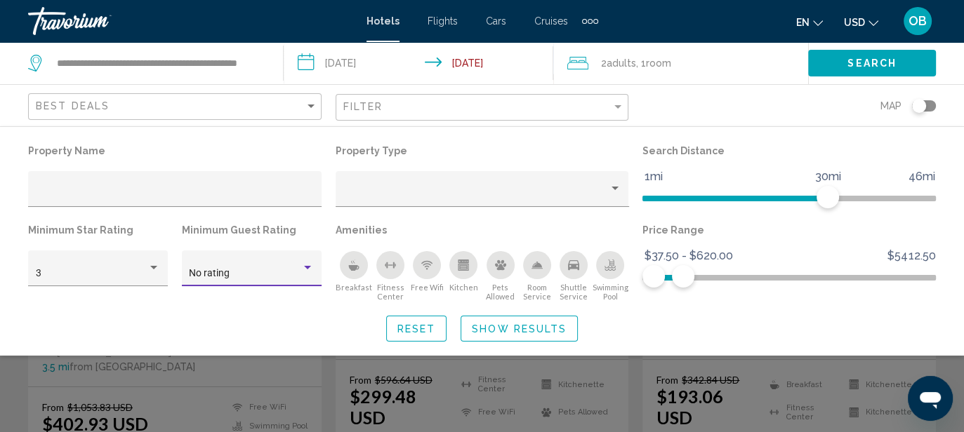
click at [232, 227] on p "Minimum Guest Rating" at bounding box center [252, 230] width 140 height 20
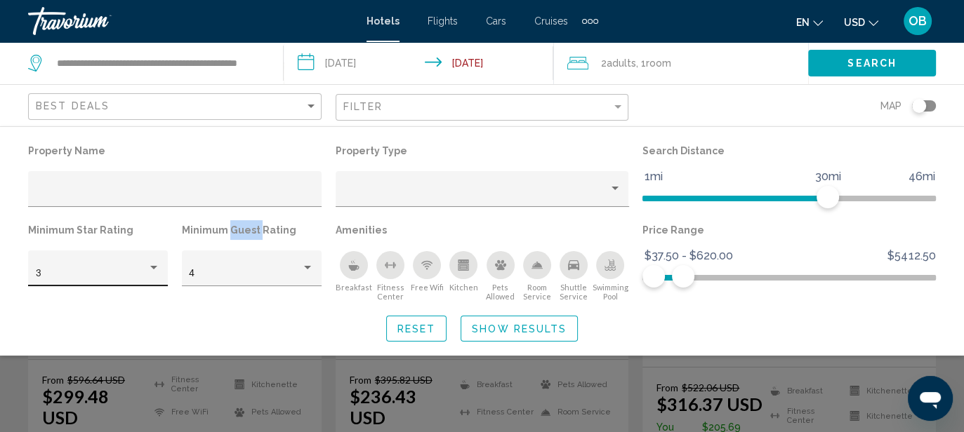
click at [155, 270] on div "Hotel Filters" at bounding box center [153, 268] width 7 height 4
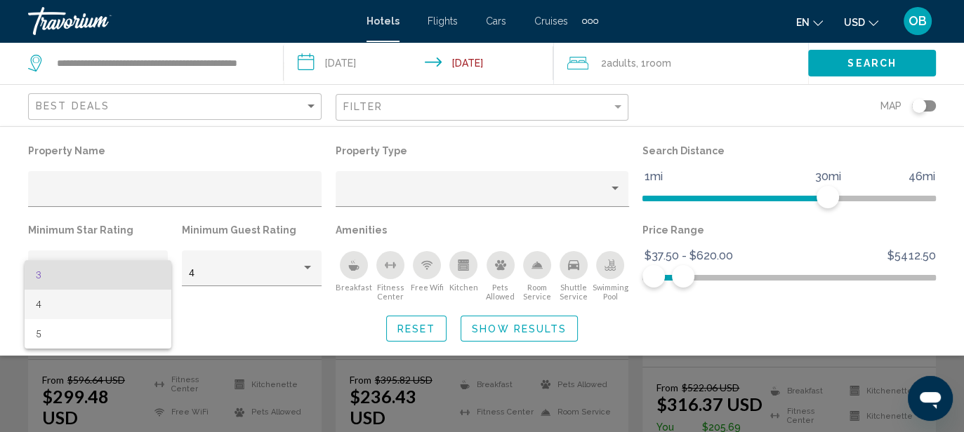
click at [152, 298] on span "4" at bounding box center [98, 304] width 125 height 29
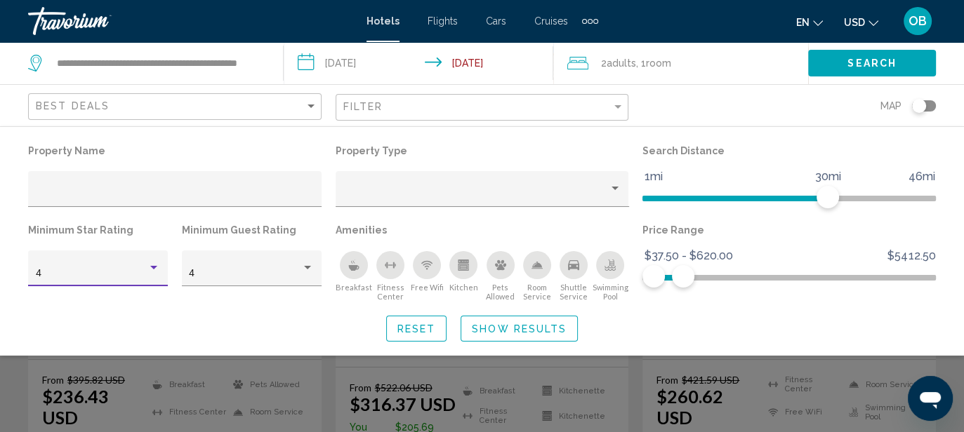
click at [503, 329] on span "Show Results" at bounding box center [519, 329] width 95 height 11
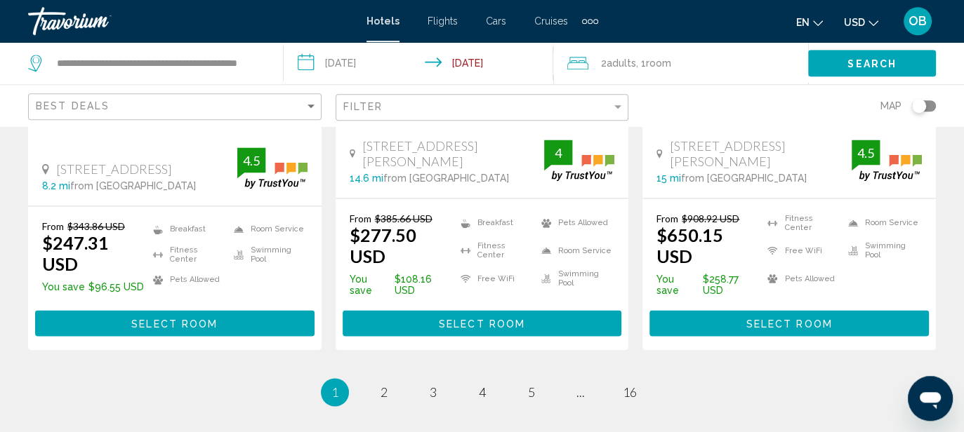
scroll to position [2075, 0]
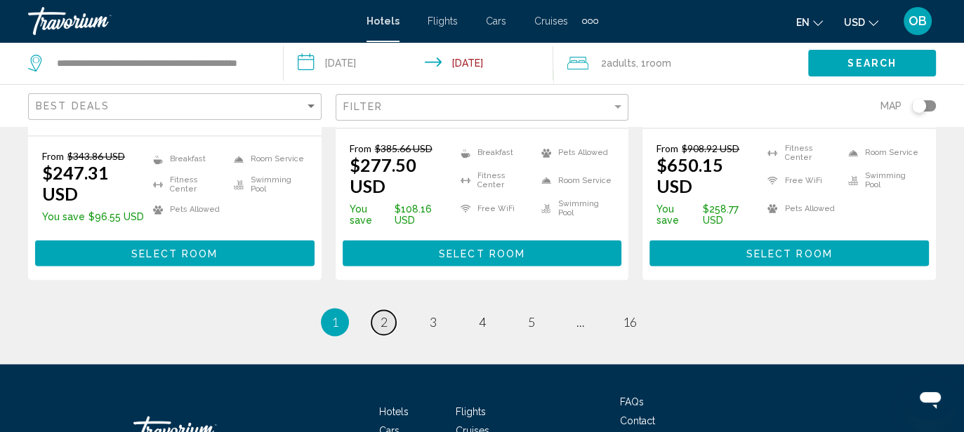
click at [385, 315] on span "2" at bounding box center [384, 322] width 7 height 15
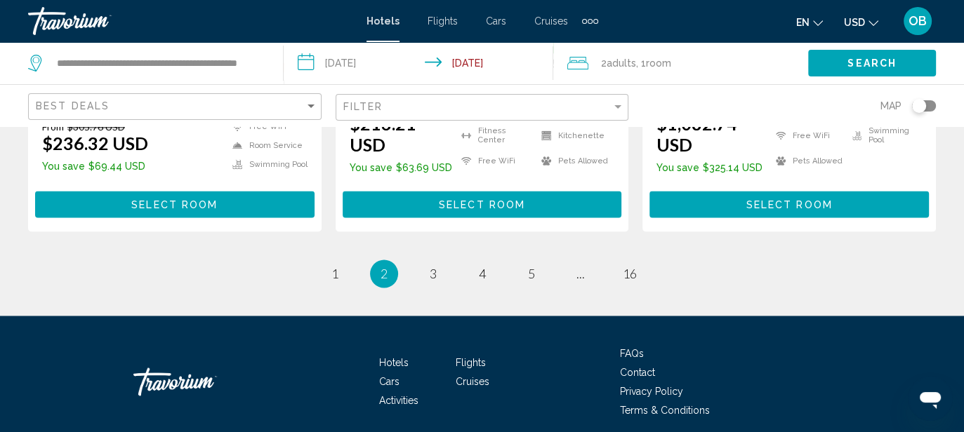
click at [385, 260] on li "You're on page 2" at bounding box center [384, 274] width 28 height 28
click at [385, 266] on span "2" at bounding box center [384, 273] width 7 height 15
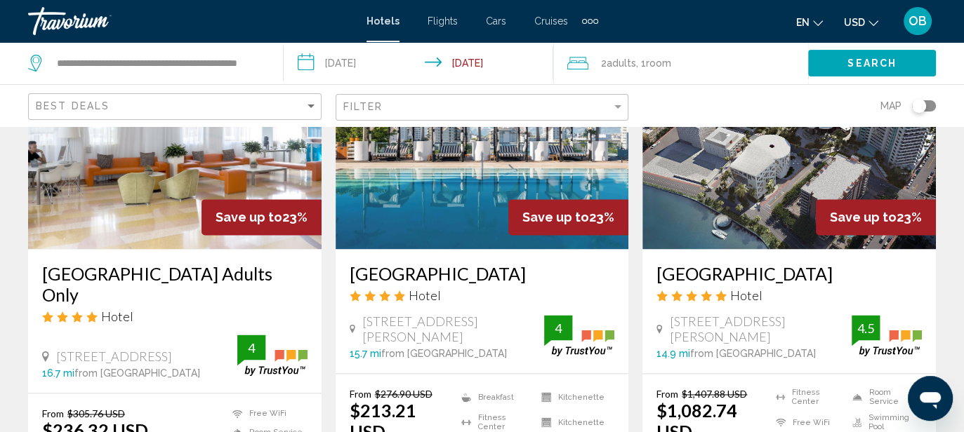
scroll to position [1779, 0]
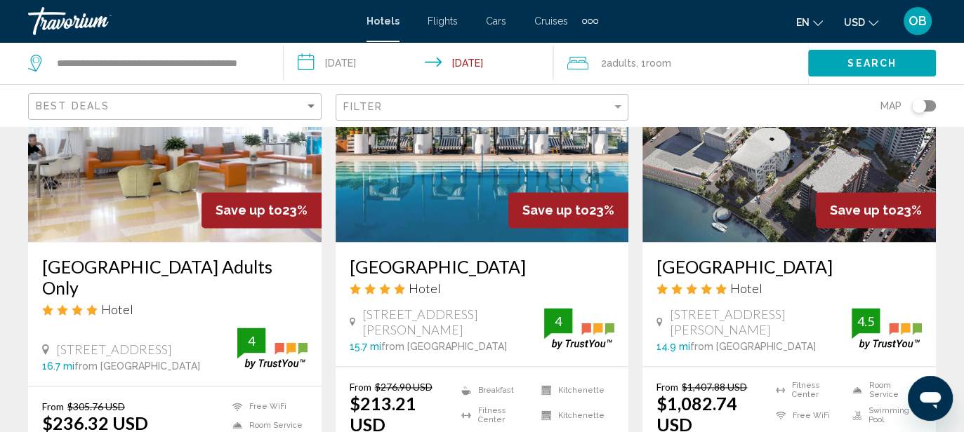
click at [428, 256] on h3 "[GEOGRAPHIC_DATA]" at bounding box center [482, 266] width 265 height 21
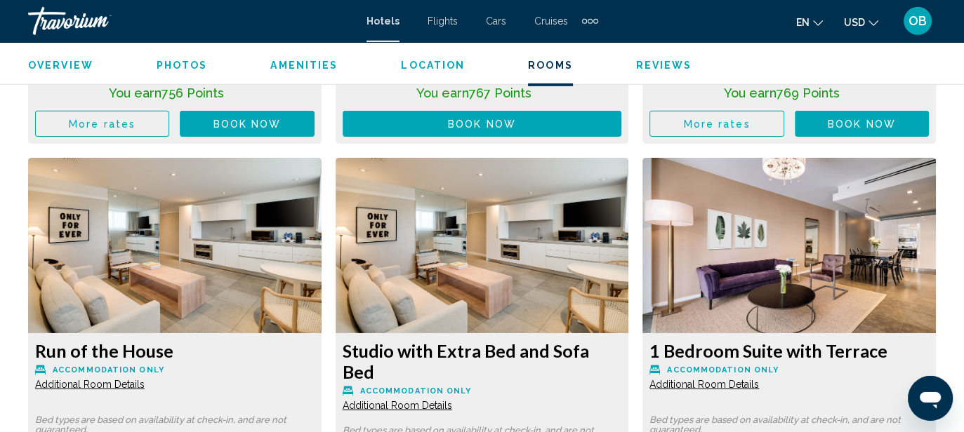
scroll to position [888, 0]
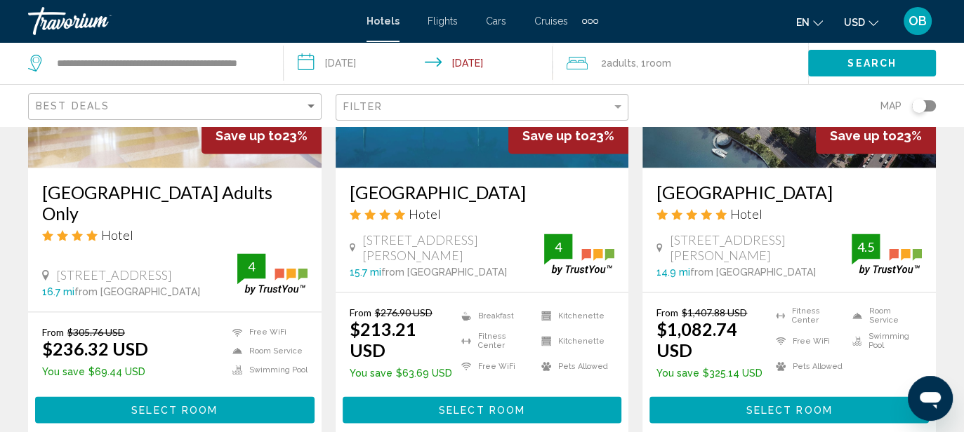
scroll to position [1890, 0]
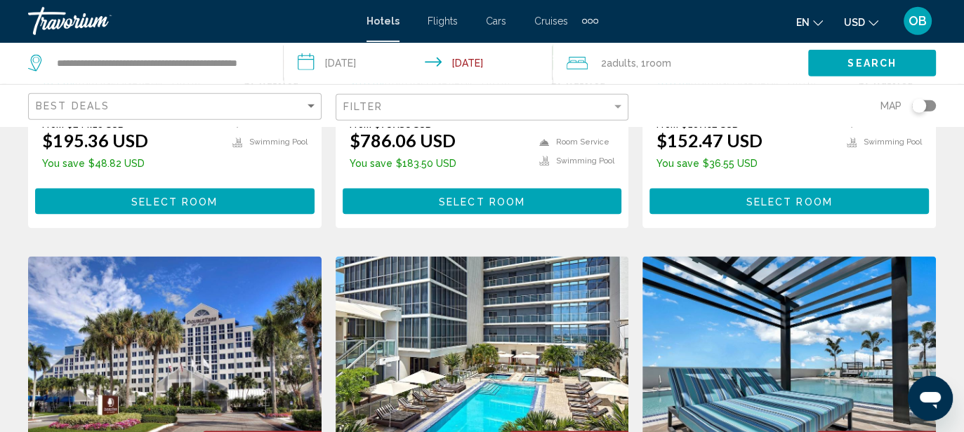
scroll to position [1557, 0]
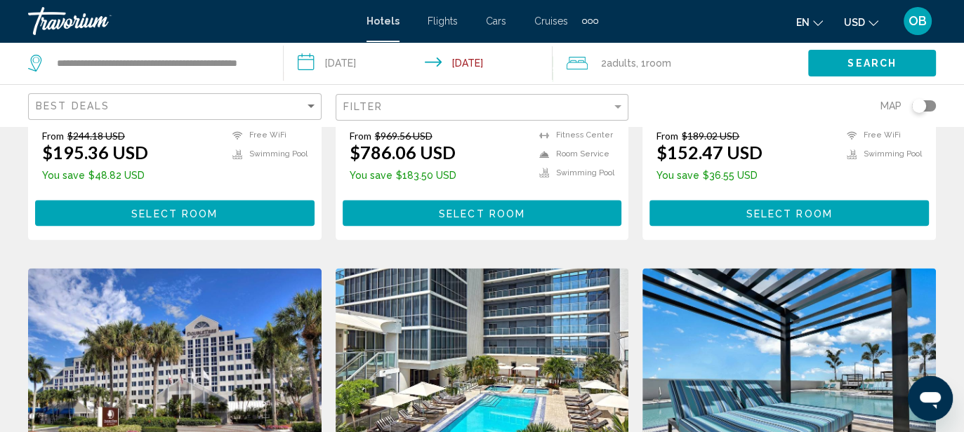
click at [209, 284] on img "Main content" at bounding box center [174, 380] width 293 height 225
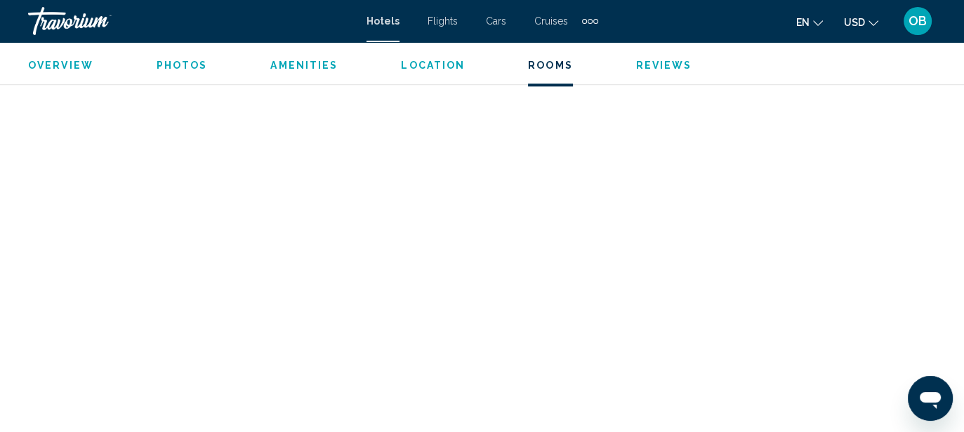
scroll to position [2289, 0]
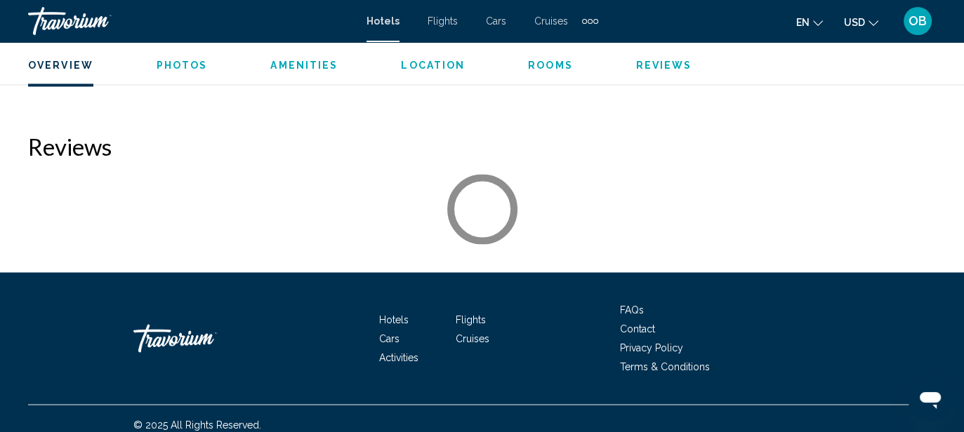
click at [209, 284] on div "Hotels Flights Cars Cruises Activities FAQs Contact Privacy Policy Terms & Cond…" at bounding box center [482, 338] width 908 height 132
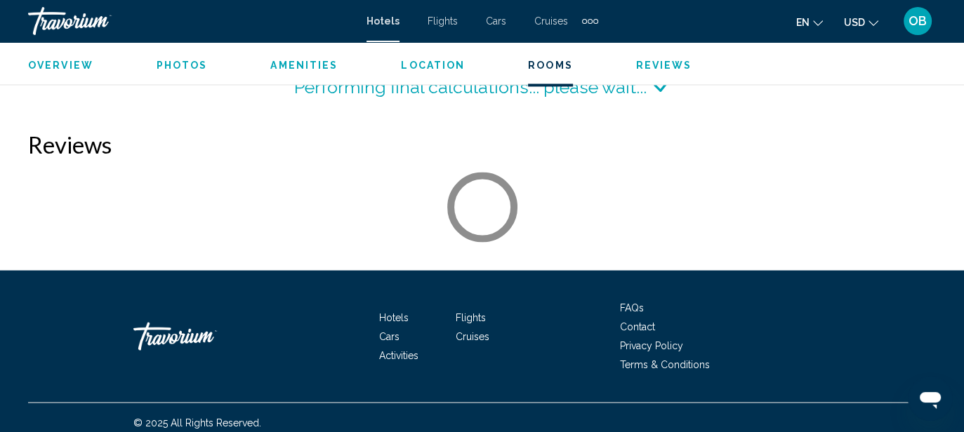
scroll to position [2268, 0]
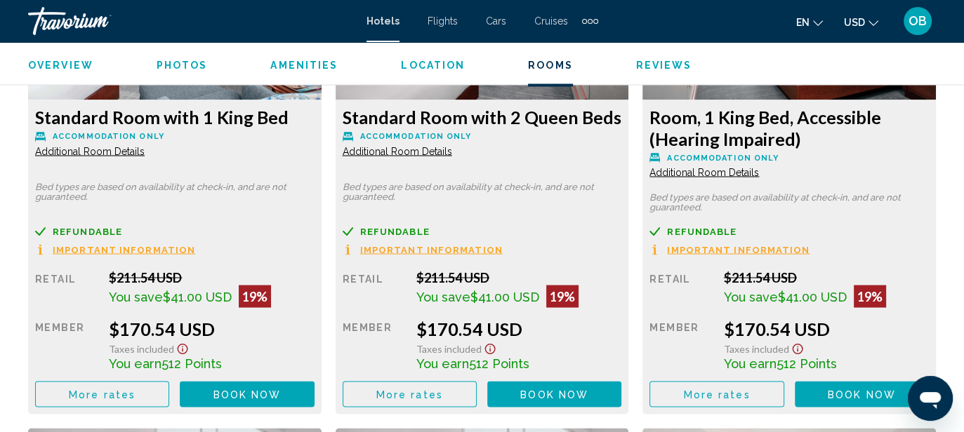
click at [209, 289] on span "$41.00 USD" at bounding box center [197, 296] width 69 height 15
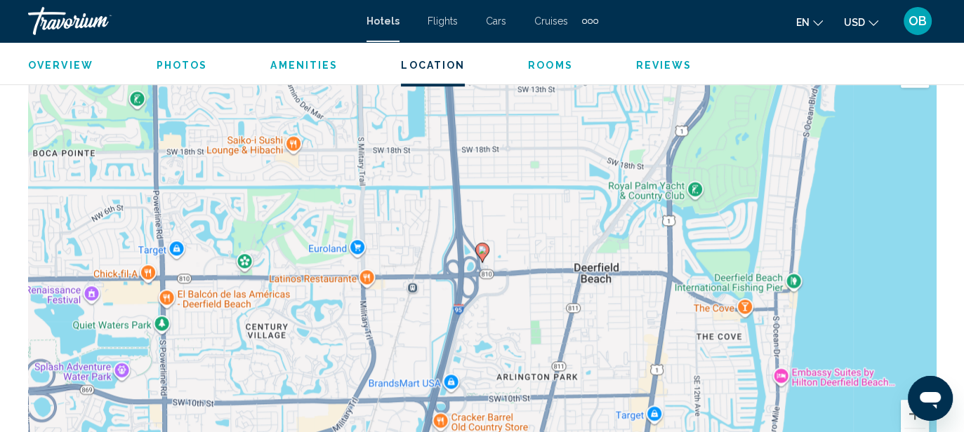
scroll to position [1489, 0]
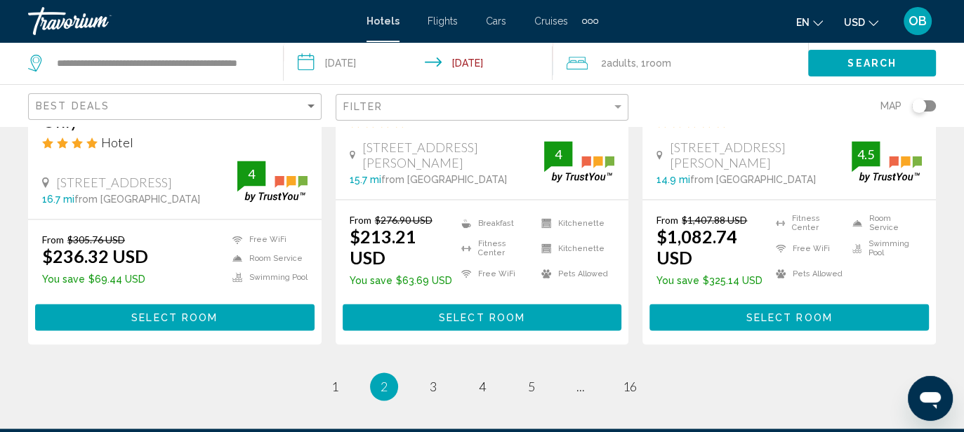
scroll to position [1964, 0]
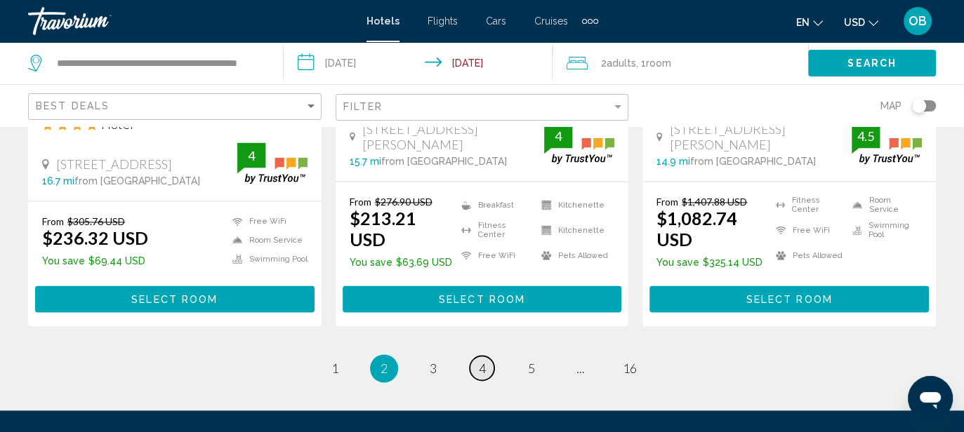
click at [487, 356] on link "page 4" at bounding box center [482, 368] width 25 height 25
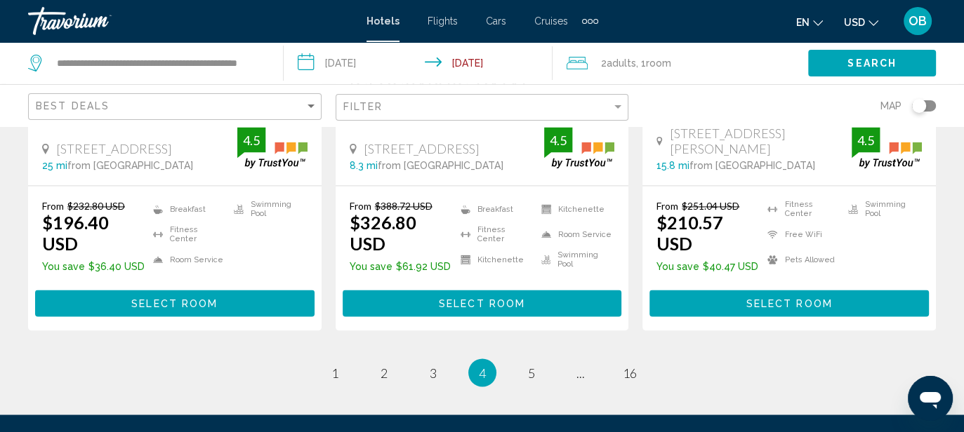
scroll to position [2063, 0]
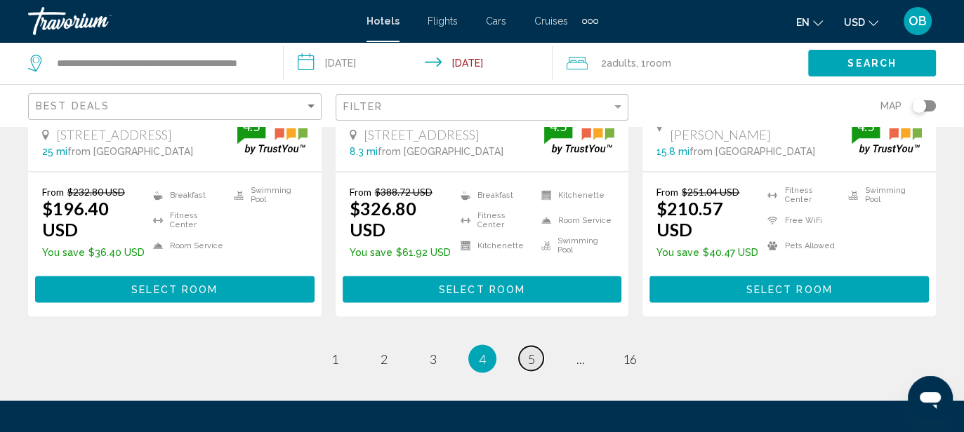
click at [531, 351] on span "5" at bounding box center [531, 358] width 7 height 15
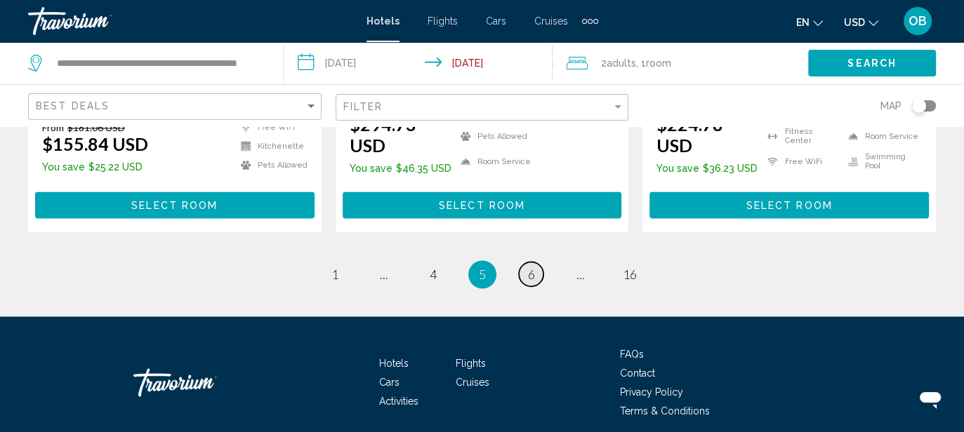
scroll to position [2042, 0]
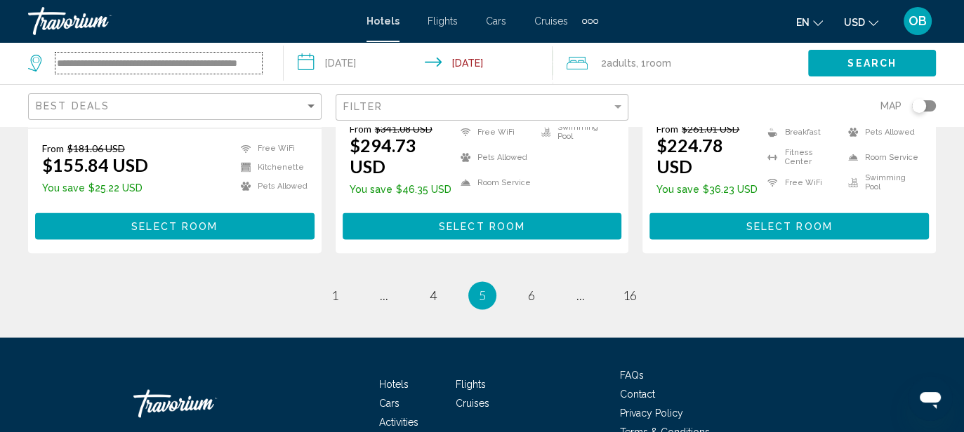
click at [178, 64] on input "**********" at bounding box center [158, 63] width 206 height 21
click at [237, 63] on input "**********" at bounding box center [158, 63] width 206 height 21
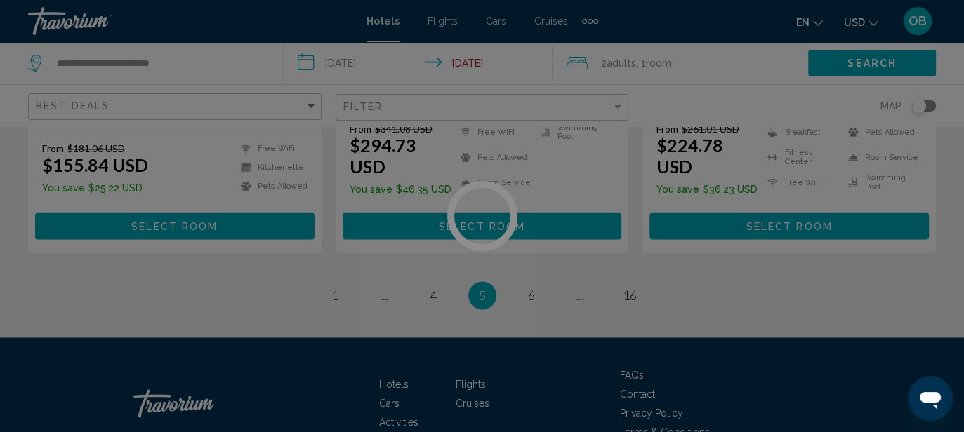
click at [255, 59] on div at bounding box center [482, 216] width 964 height 432
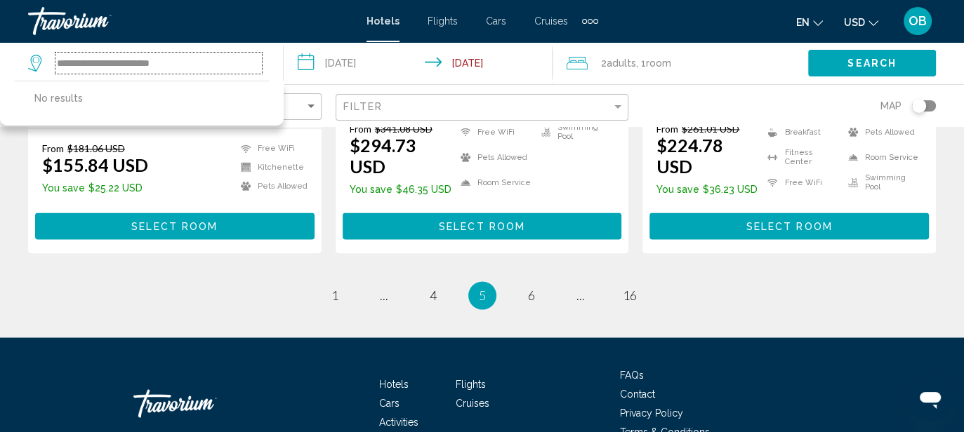
click at [231, 58] on input "**********" at bounding box center [158, 63] width 206 height 21
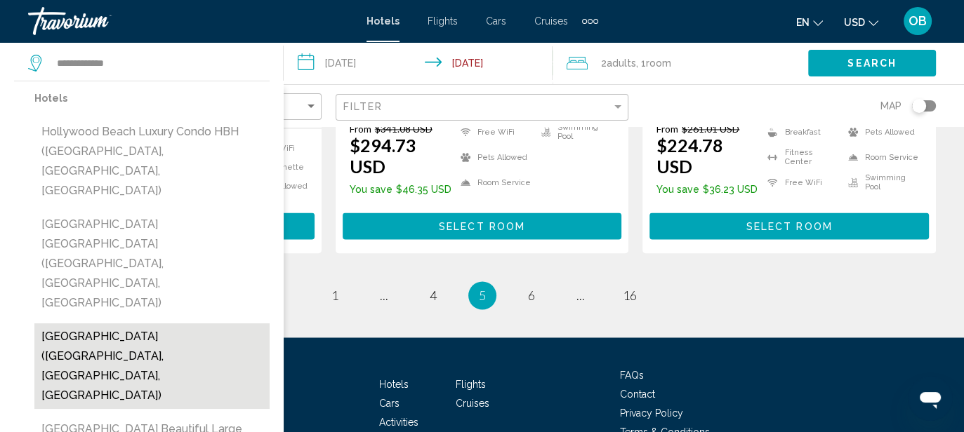
click at [93, 324] on button "[GEOGRAPHIC_DATA] ([GEOGRAPHIC_DATA], [GEOGRAPHIC_DATA], [GEOGRAPHIC_DATA])" at bounding box center [151, 367] width 235 height 86
type input "**********"
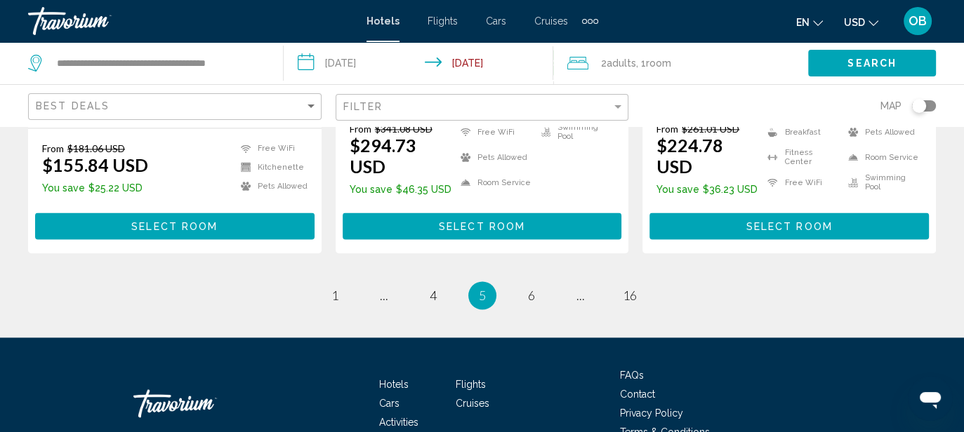
click at [878, 64] on span "Search" at bounding box center [871, 63] width 49 height 11
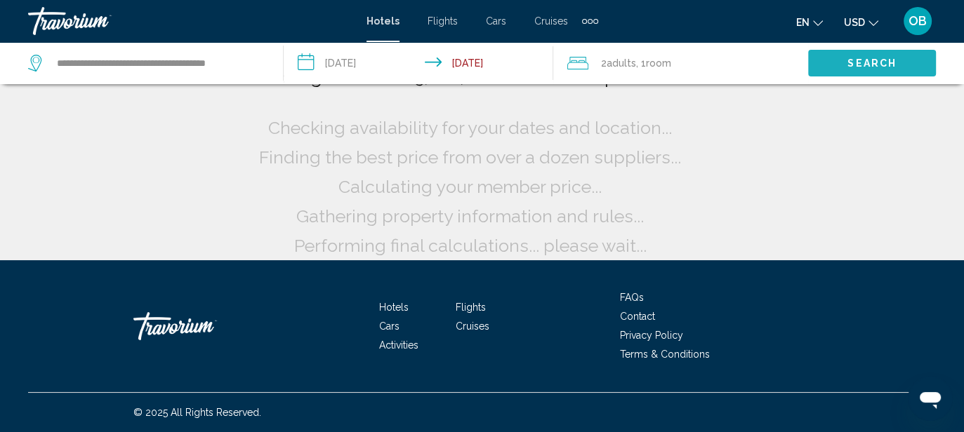
scroll to position [29, 0]
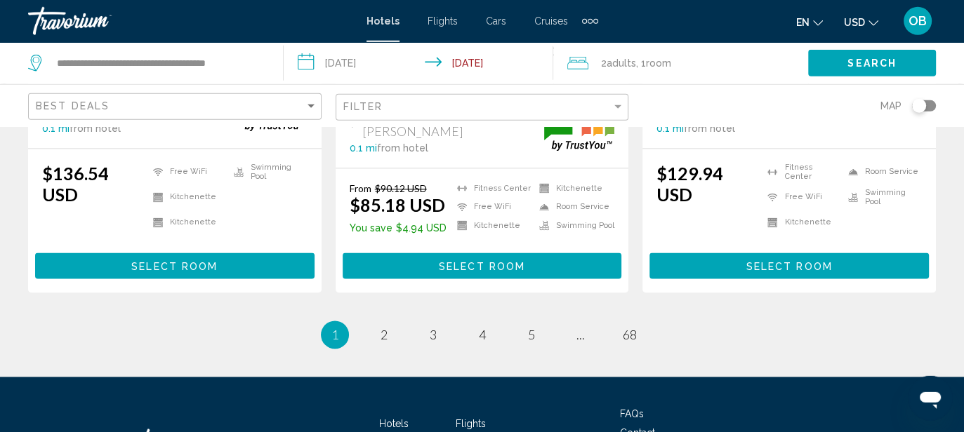
scroll to position [1964, 0]
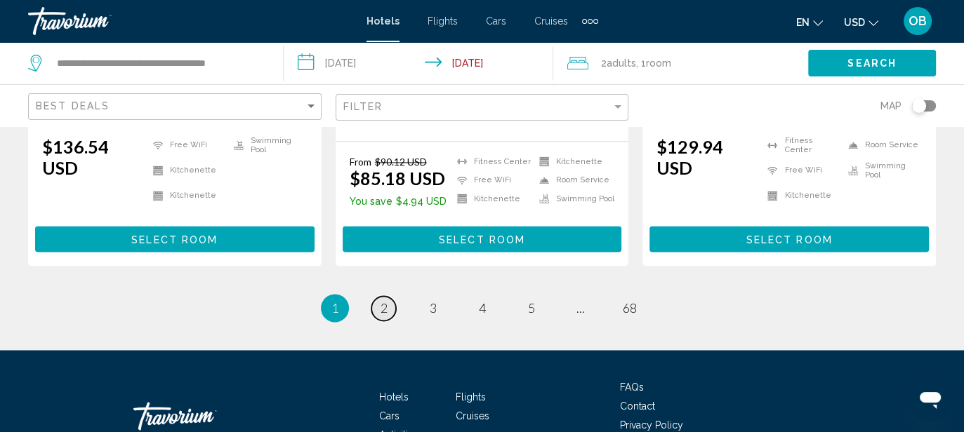
click at [383, 300] on span "2" at bounding box center [384, 307] width 7 height 15
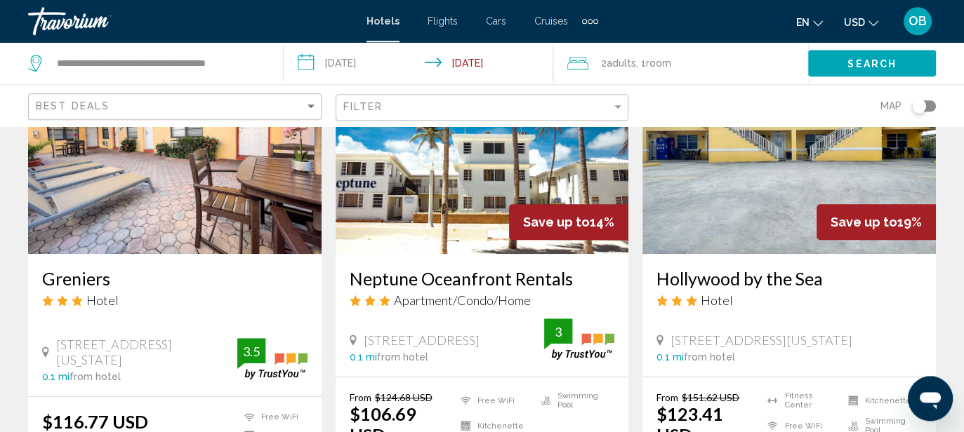
scroll to position [680, 0]
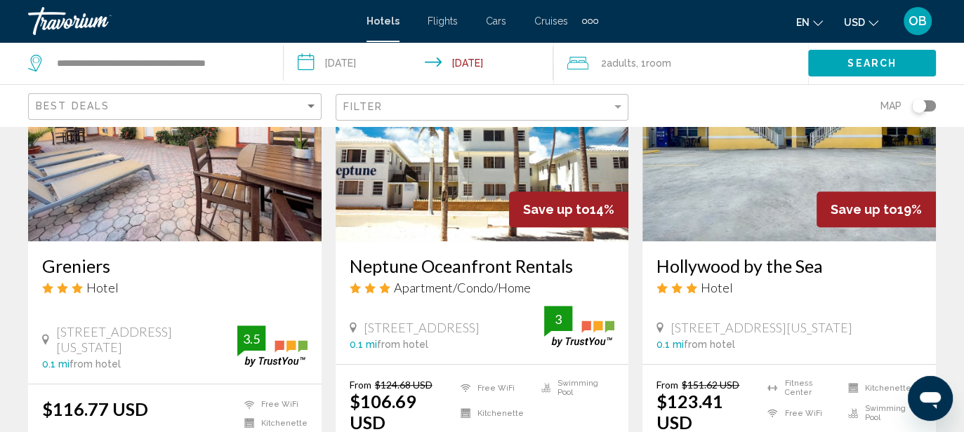
click at [484, 158] on img "Main content" at bounding box center [482, 129] width 293 height 225
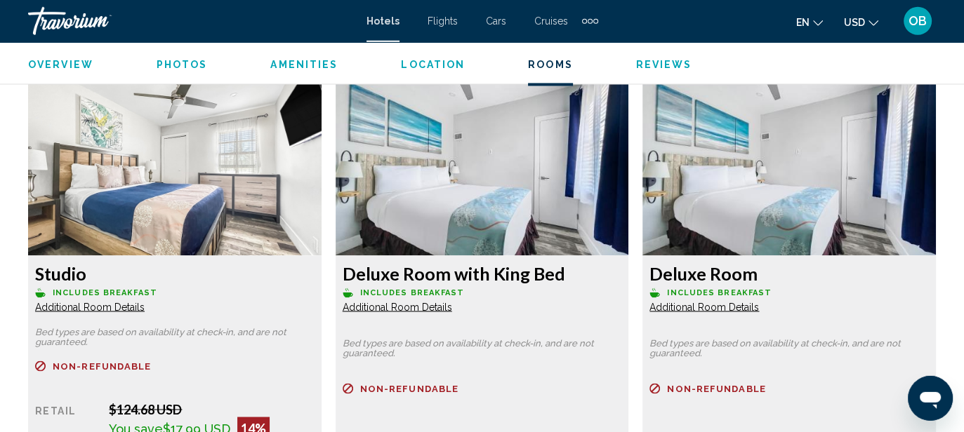
scroll to position [2120, 0]
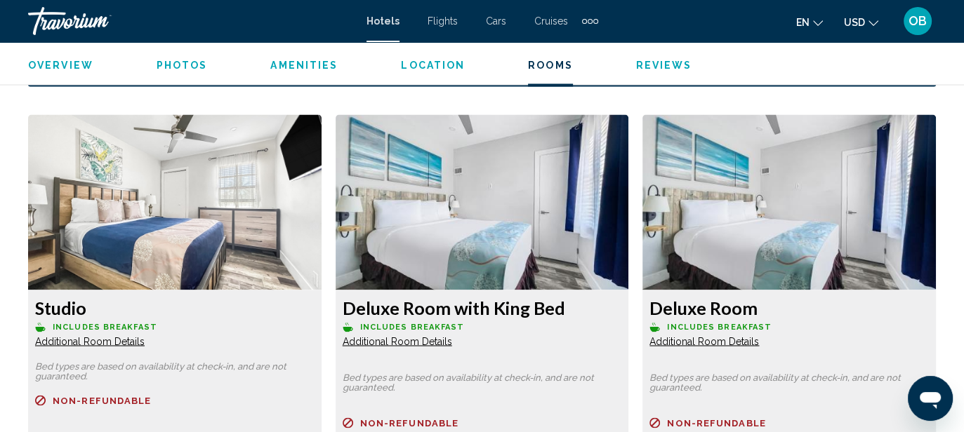
click at [322, 172] on img "Main content" at bounding box center [174, 202] width 293 height 176
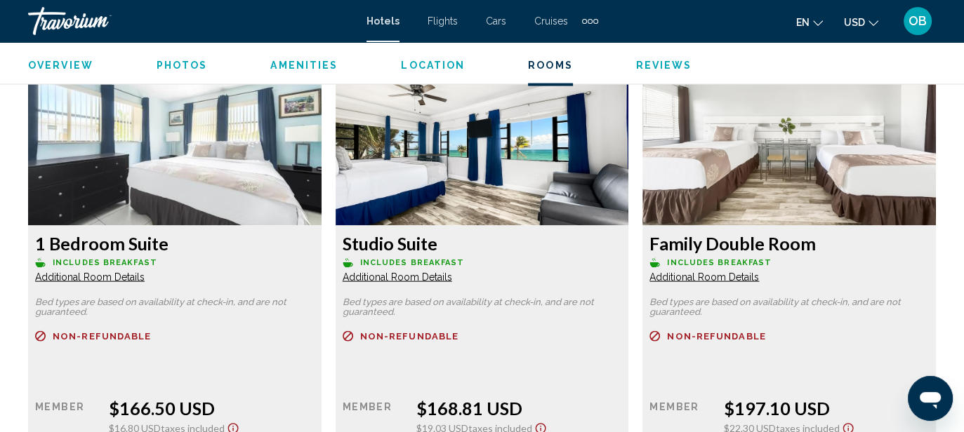
scroll to position [2639, 0]
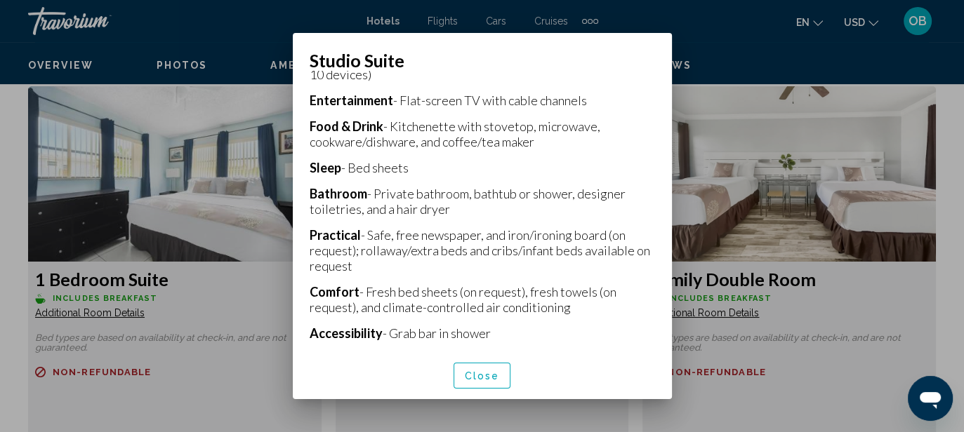
scroll to position [418, 0]
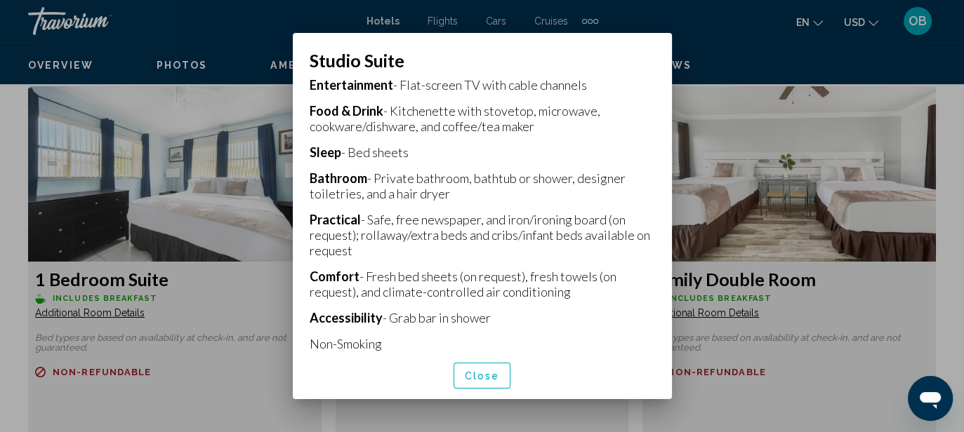
click at [471, 381] on span "Close" at bounding box center [482, 376] width 35 height 11
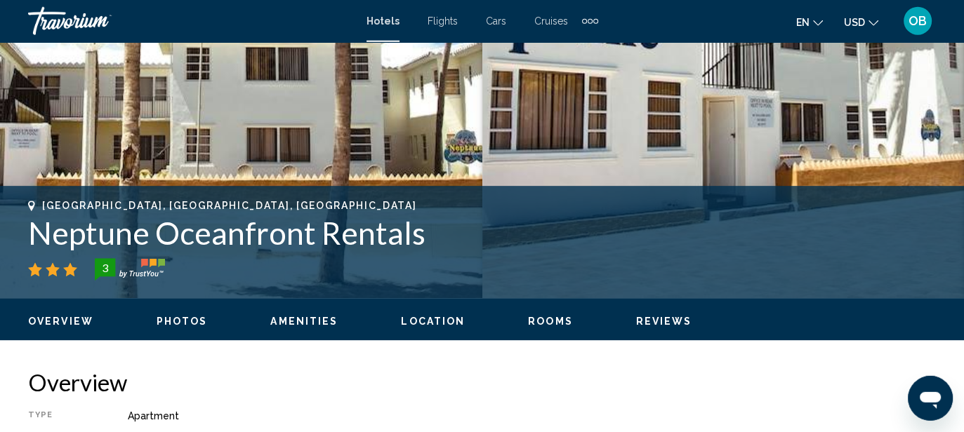
scroll to position [415, 0]
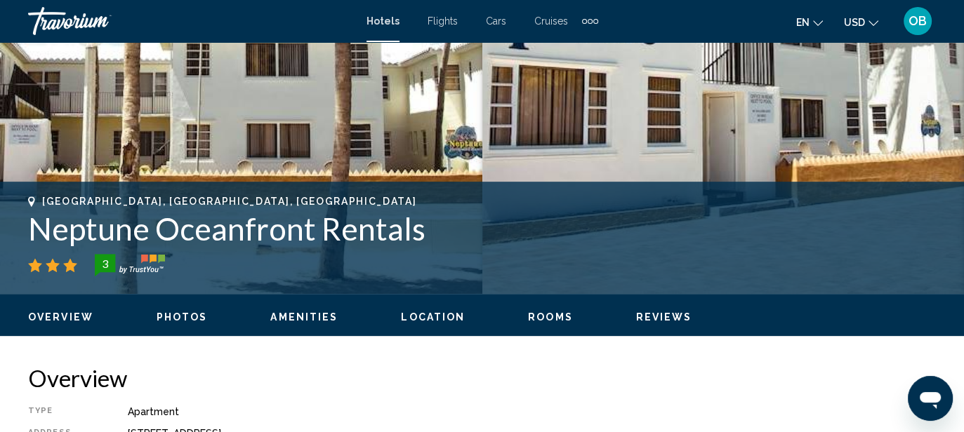
click at [306, 316] on span "Amenities" at bounding box center [303, 317] width 67 height 11
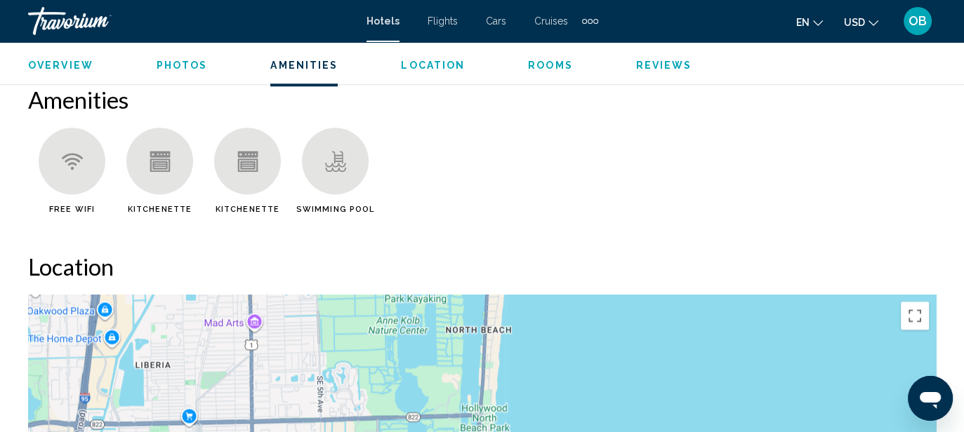
scroll to position [1364, 0]
click at [171, 174] on div "Main content" at bounding box center [159, 160] width 67 height 67
click at [651, 66] on span "Reviews" at bounding box center [664, 65] width 56 height 11
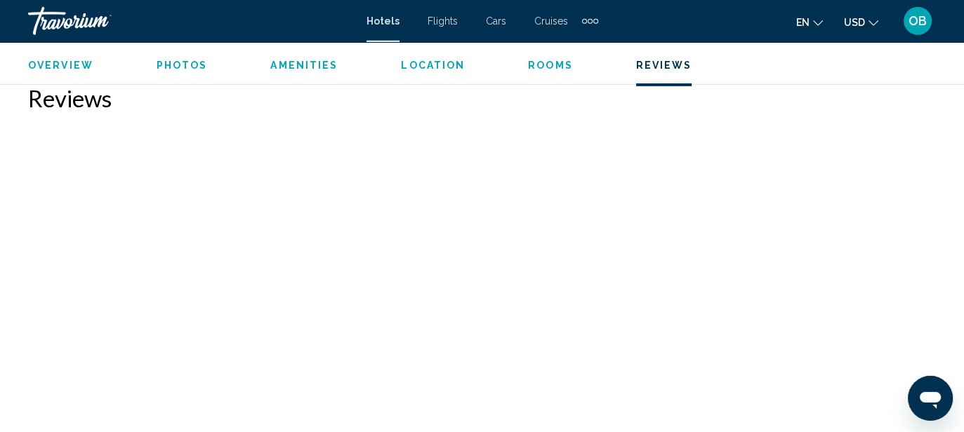
scroll to position [4102, 0]
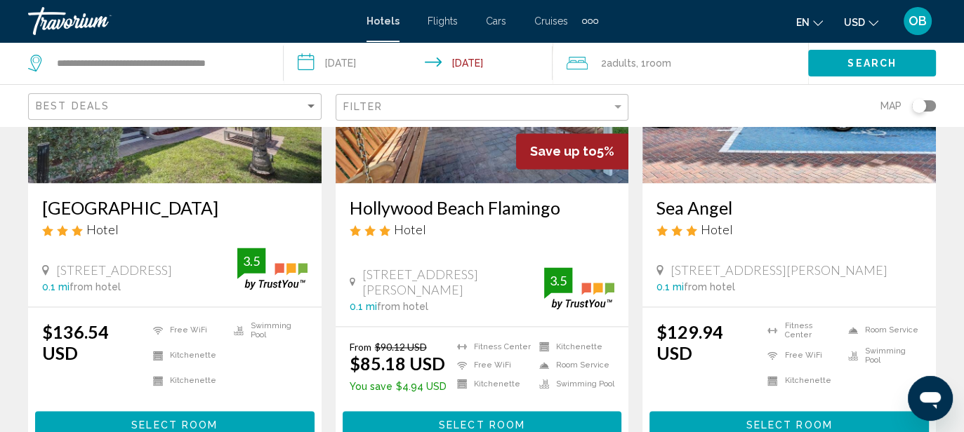
scroll to position [1927, 0]
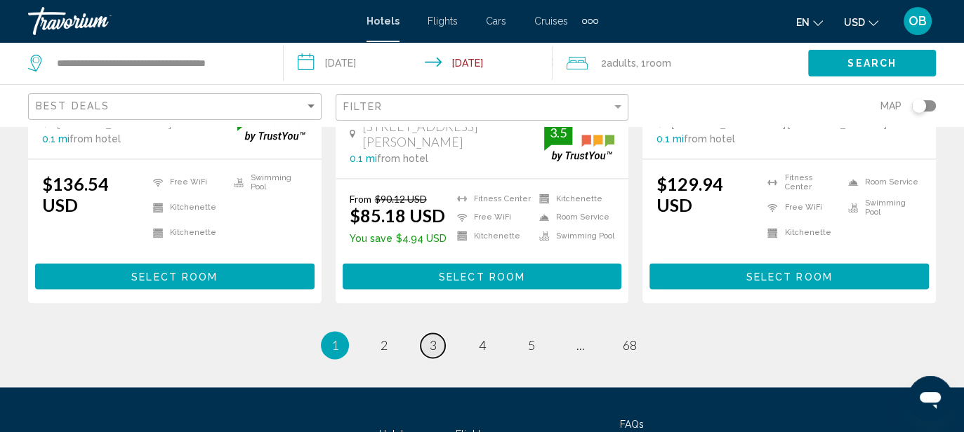
click at [435, 338] on span "3" at bounding box center [433, 345] width 7 height 15
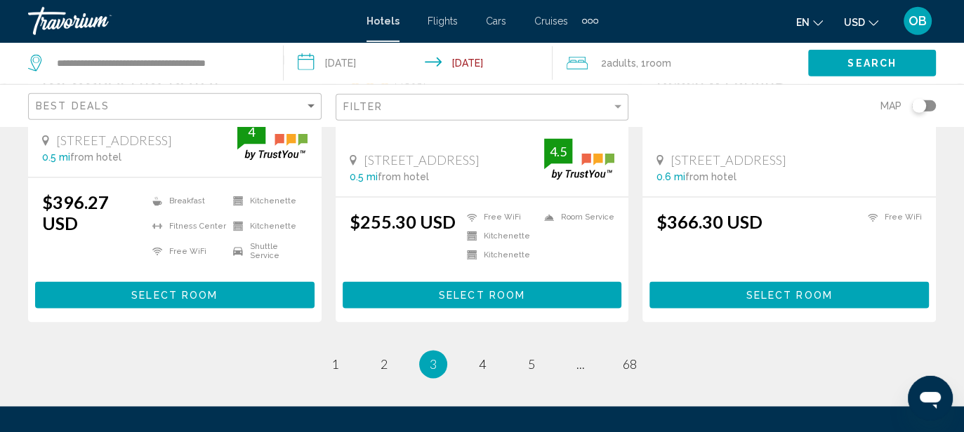
scroll to position [1964, 0]
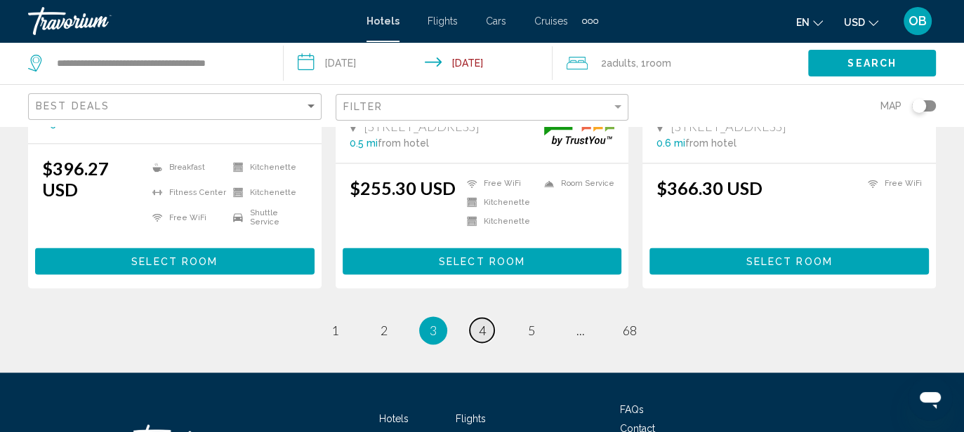
click at [486, 323] on span "4" at bounding box center [482, 330] width 7 height 15
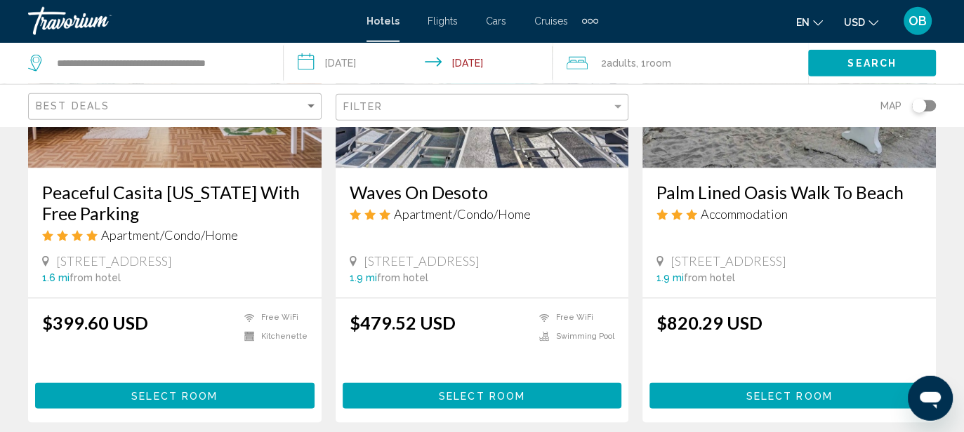
scroll to position [1853, 0]
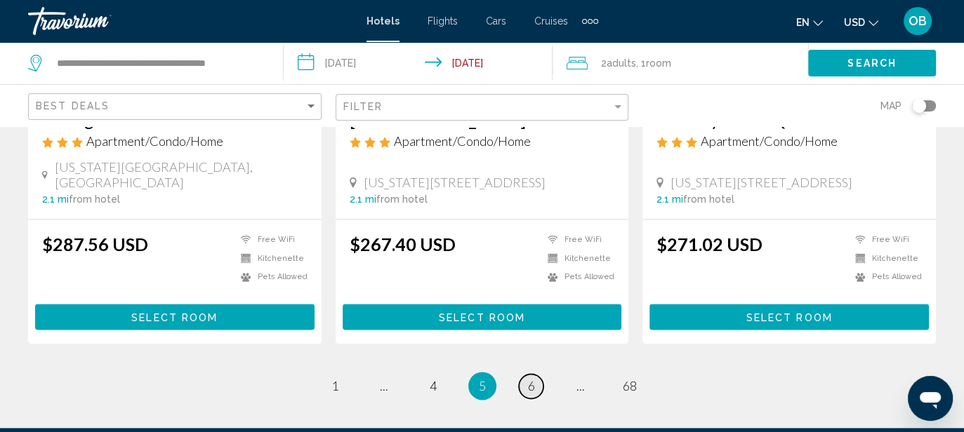
scroll to position [1964, 0]
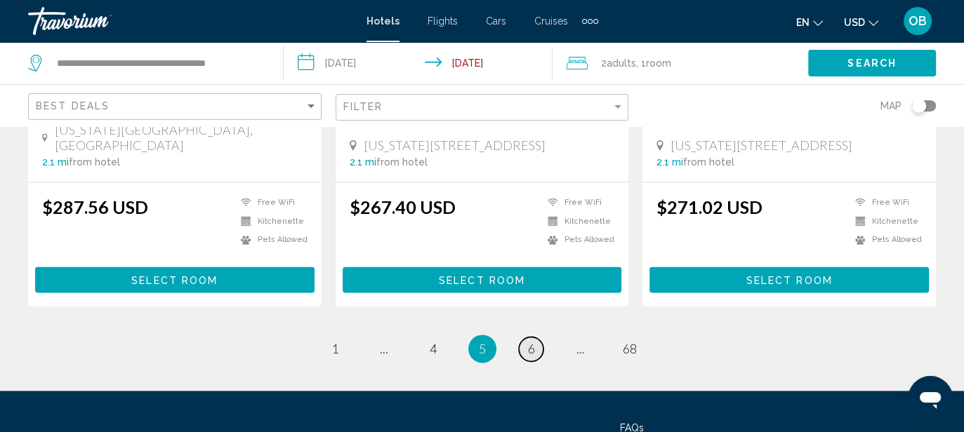
click at [529, 341] on span "6" at bounding box center [531, 348] width 7 height 15
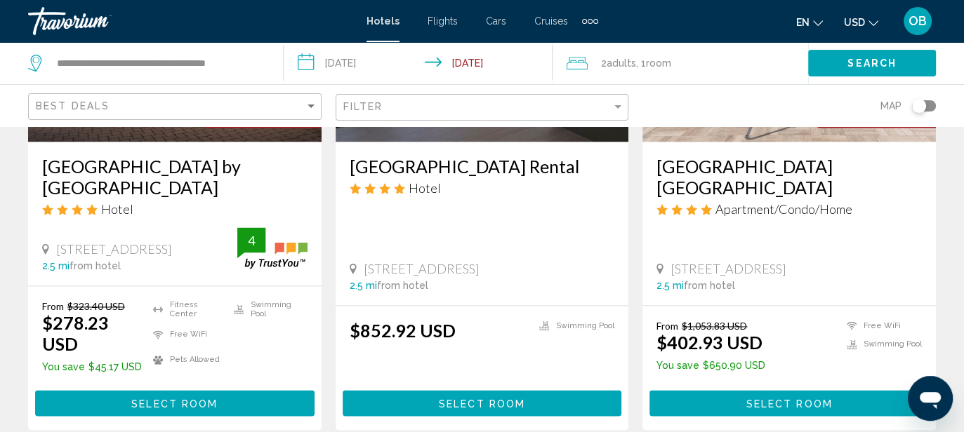
scroll to position [1927, 0]
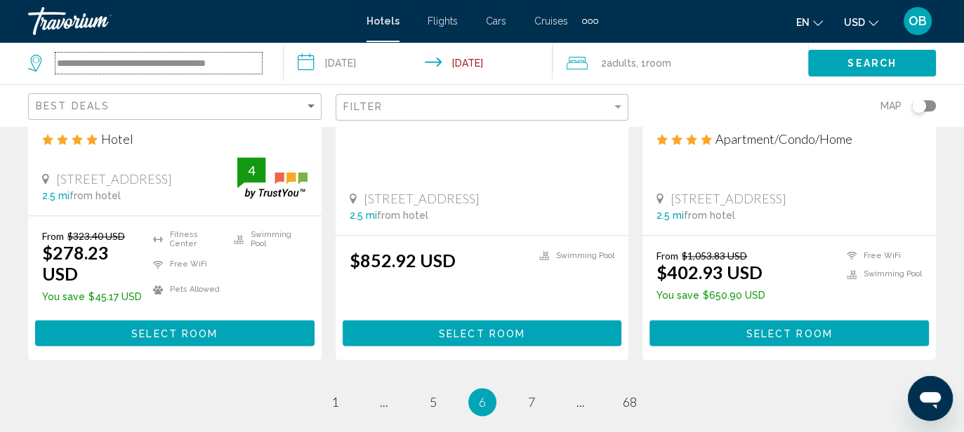
click at [248, 67] on input "**********" at bounding box center [158, 63] width 206 height 21
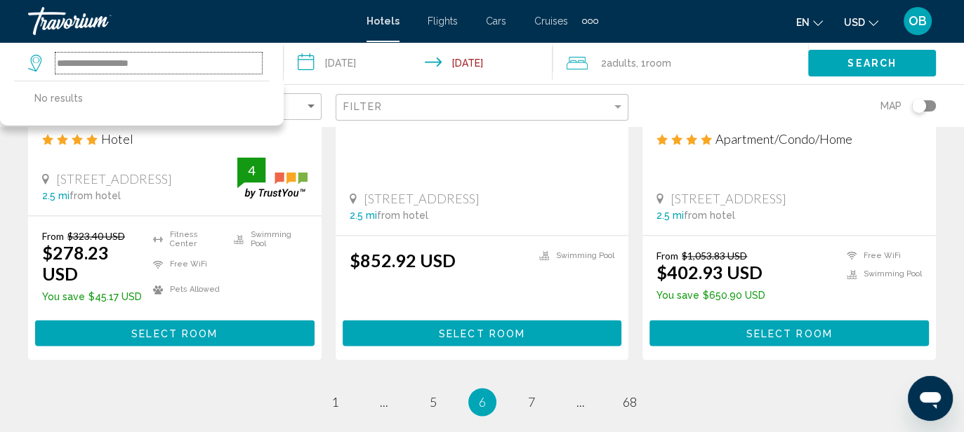
click at [229, 67] on input "**********" at bounding box center [158, 63] width 206 height 21
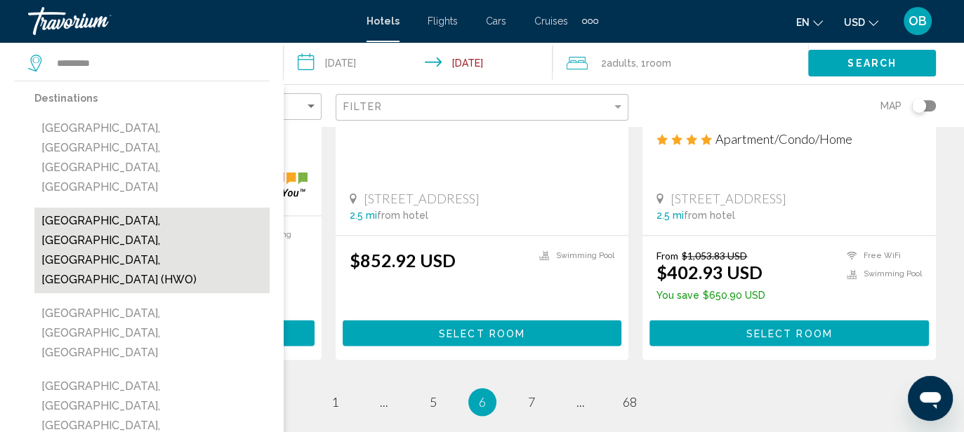
click at [143, 208] on button "[GEOGRAPHIC_DATA], [GEOGRAPHIC_DATA], [GEOGRAPHIC_DATA], [GEOGRAPHIC_DATA] (HWO)" at bounding box center [151, 251] width 235 height 86
type input "**********"
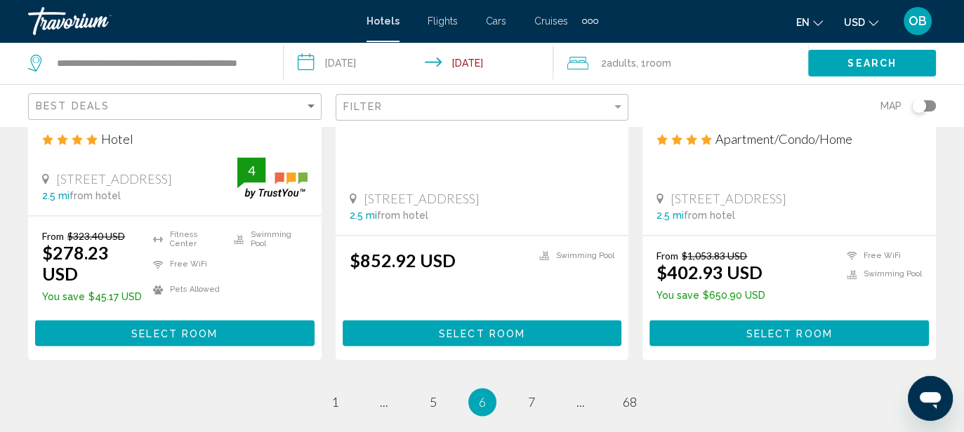
click at [143, 216] on div "From $323.40 USD $278.23 USD You save $45.17 USD [GEOGRAPHIC_DATA] Free WiFi Pe…" at bounding box center [174, 288] width 293 height 144
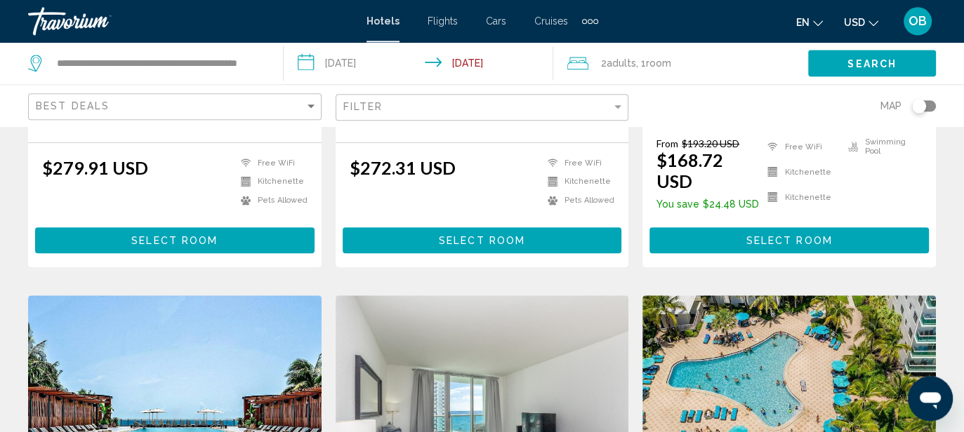
scroll to position [1926, 0]
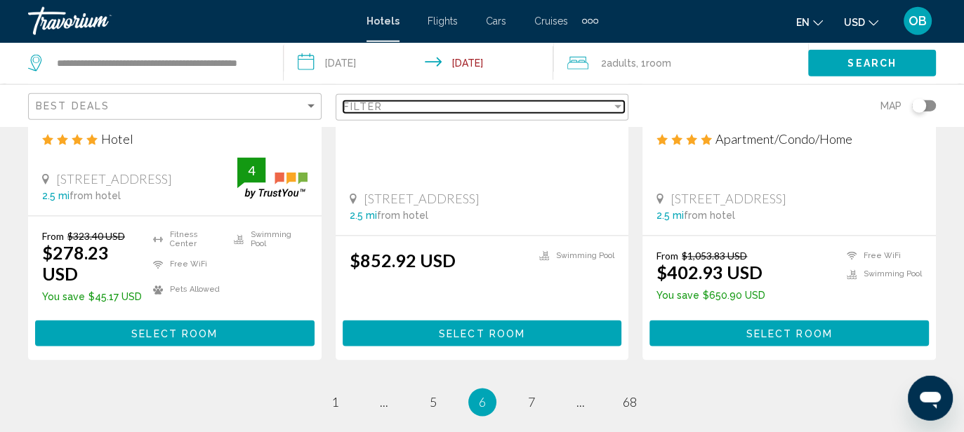
click at [618, 103] on div "Filter" at bounding box center [618, 106] width 13 height 11
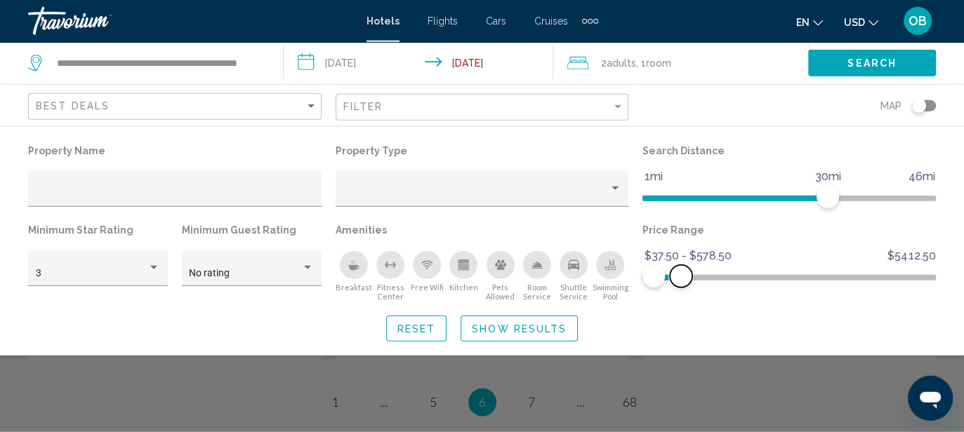
drag, startPoint x: 925, startPoint y: 277, endPoint x: 681, endPoint y: 301, distance: 244.8
click at [681, 301] on div "Price Range $37.50 $5412.50 $37.50 $578.50 $37.50 - $578.50" at bounding box center [789, 260] width 308 height 81
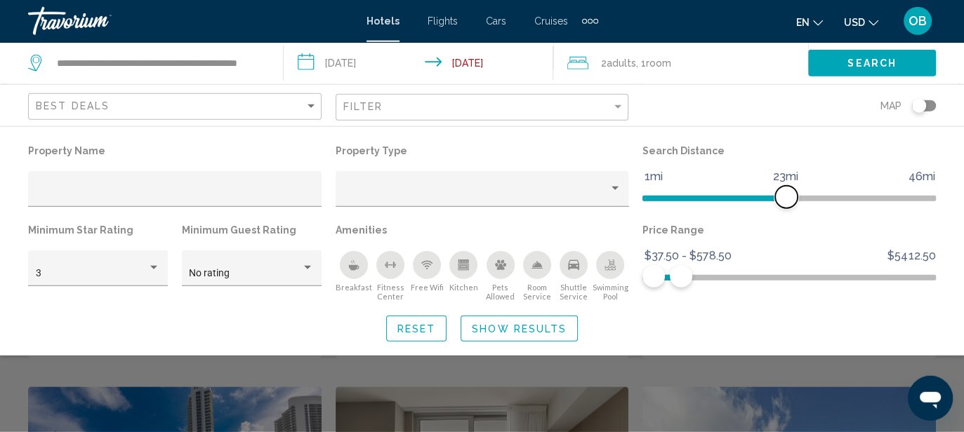
drag, startPoint x: 827, startPoint y: 197, endPoint x: 785, endPoint y: 204, distance: 42.7
click at [785, 204] on span "Hotel Filters" at bounding box center [786, 197] width 22 height 22
click at [310, 273] on div "Hotel Filters" at bounding box center [307, 268] width 13 height 11
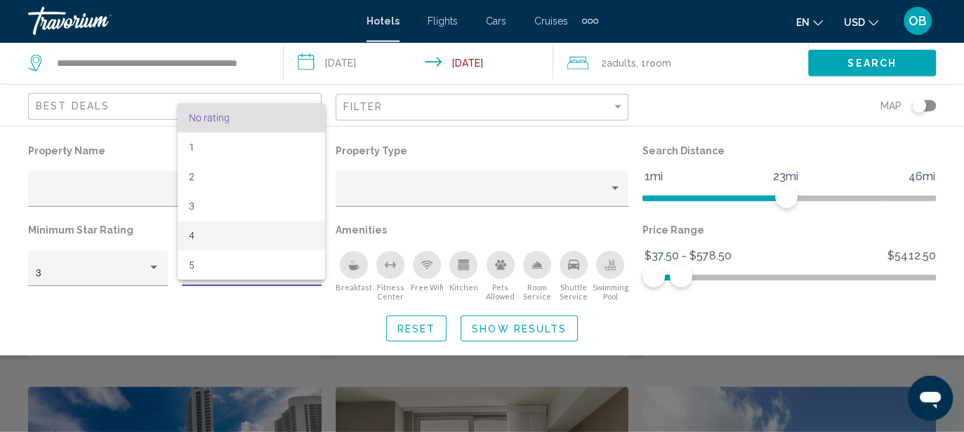
click at [256, 230] on span "4" at bounding box center [251, 235] width 125 height 29
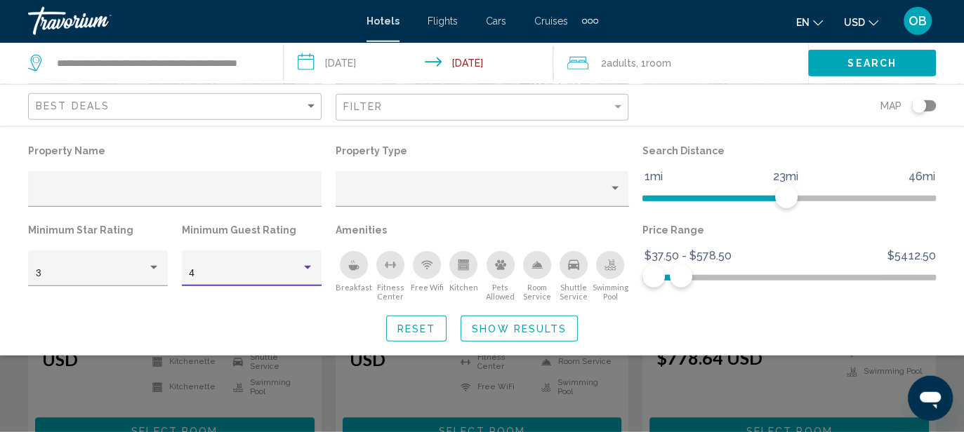
click at [501, 326] on span "Show Results" at bounding box center [519, 329] width 95 height 11
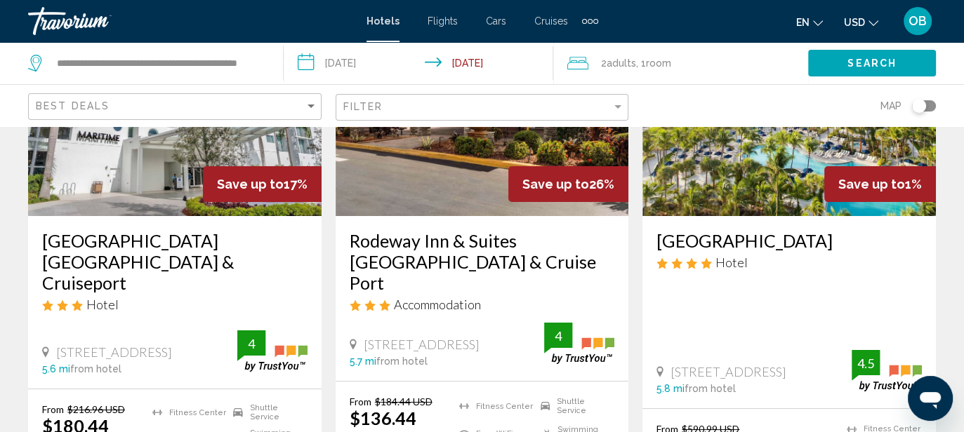
scroll to position [185, 0]
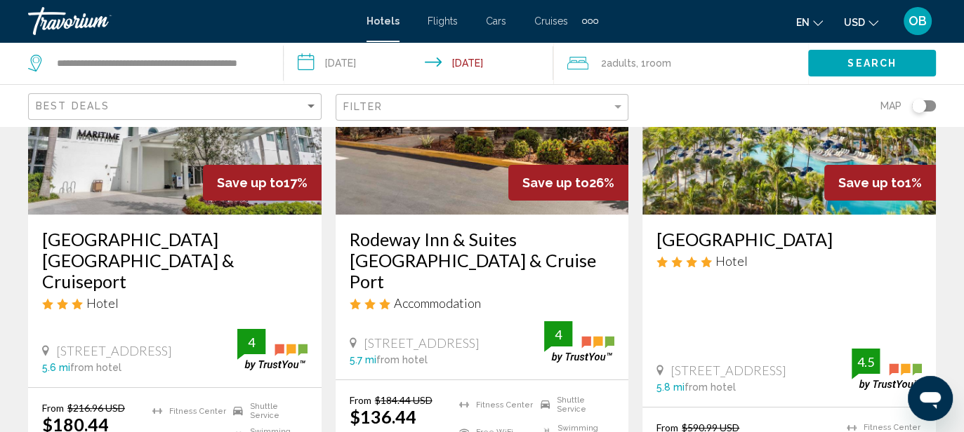
click at [851, 60] on span "Search" at bounding box center [871, 63] width 49 height 11
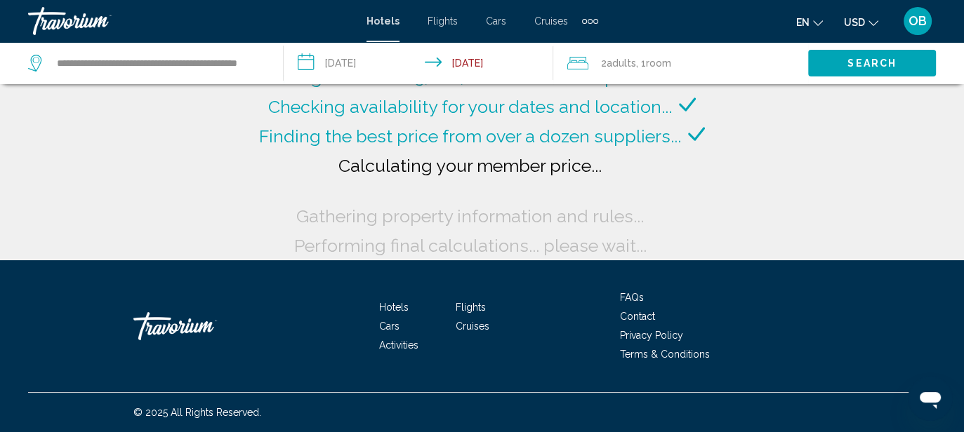
scroll to position [0, 0]
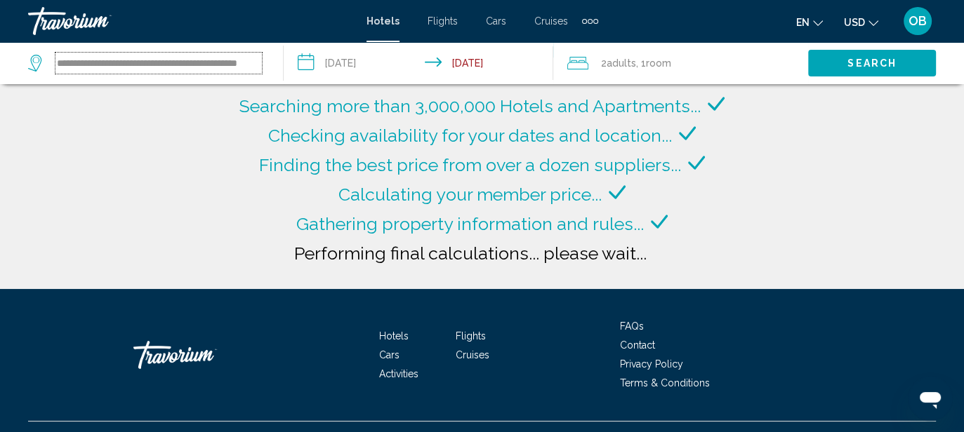
click at [258, 64] on input "**********" at bounding box center [158, 63] width 206 height 21
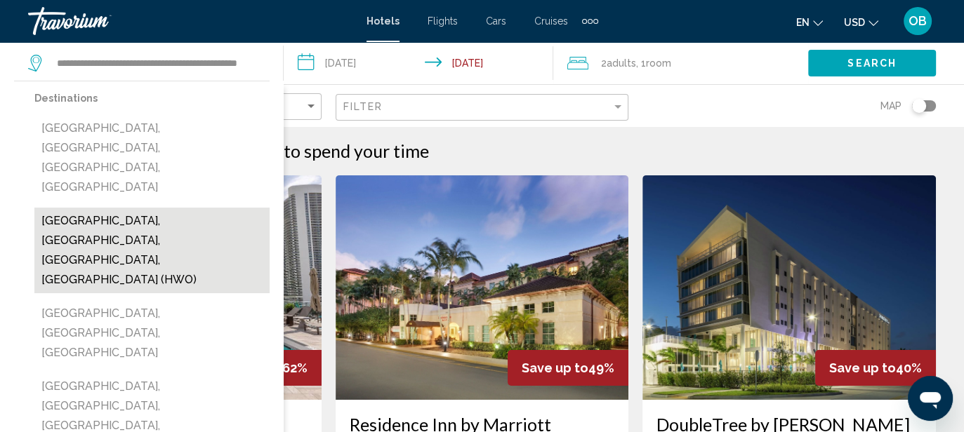
click at [177, 208] on button "[GEOGRAPHIC_DATA], [GEOGRAPHIC_DATA], [GEOGRAPHIC_DATA], [GEOGRAPHIC_DATA] (HWO)" at bounding box center [151, 251] width 235 height 86
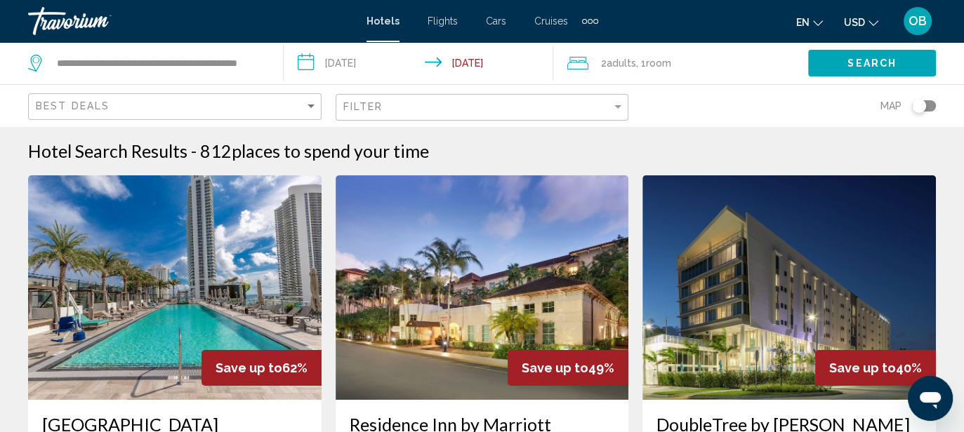
click at [880, 60] on span "Search" at bounding box center [871, 63] width 49 height 11
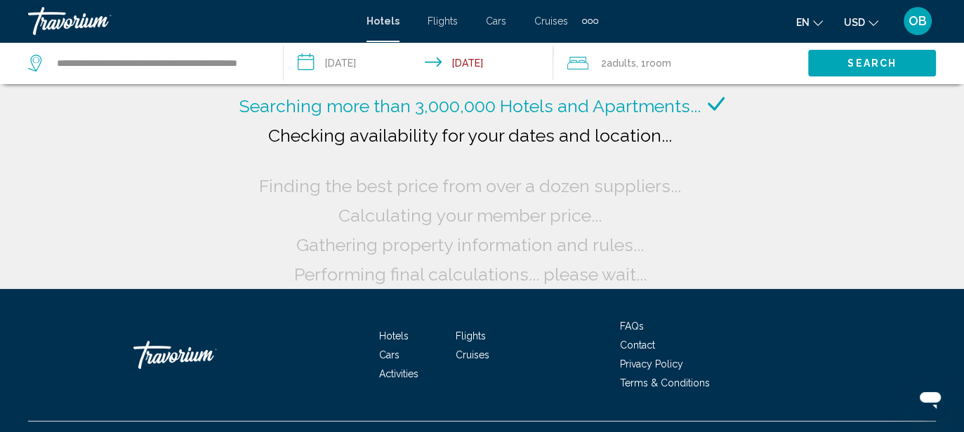
click at [769, 70] on div "2 Adult Adults , 1 Room rooms" at bounding box center [688, 63] width 242 height 20
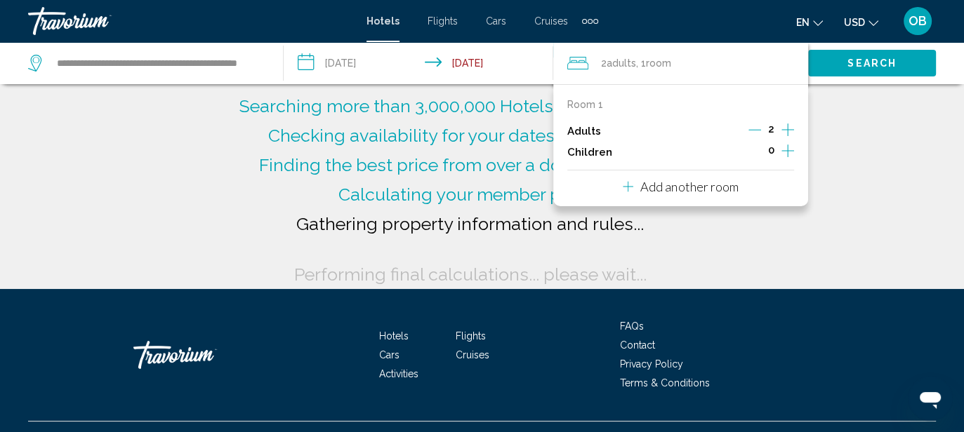
click at [148, 211] on div "Searching more than 3,000,000 Hotels and Apartments... Checking availability fo…" at bounding box center [482, 144] width 964 height 289
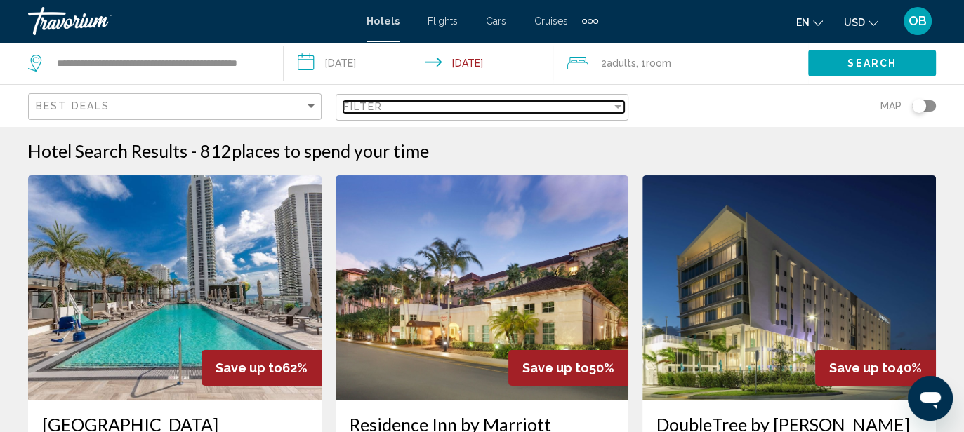
click at [619, 105] on div "Filter" at bounding box center [618, 106] width 13 height 11
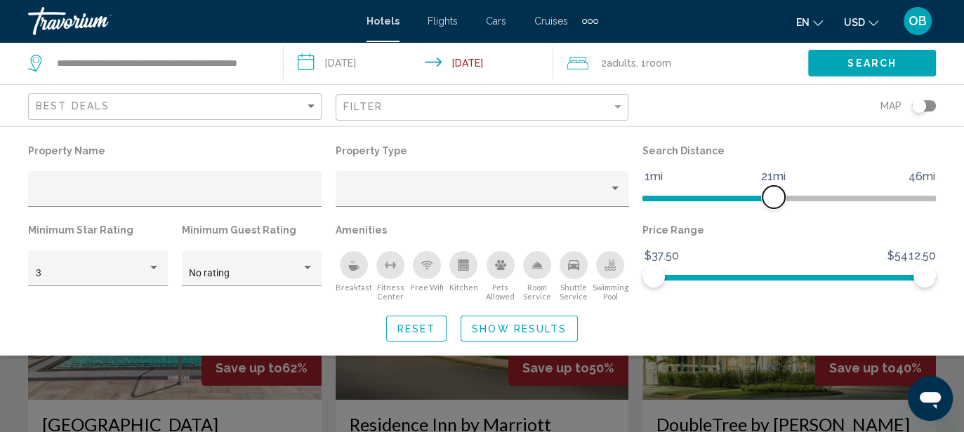
drag, startPoint x: 827, startPoint y: 194, endPoint x: 769, endPoint y: 201, distance: 58.1
click at [769, 201] on span "Hotel Filters" at bounding box center [773, 197] width 22 height 22
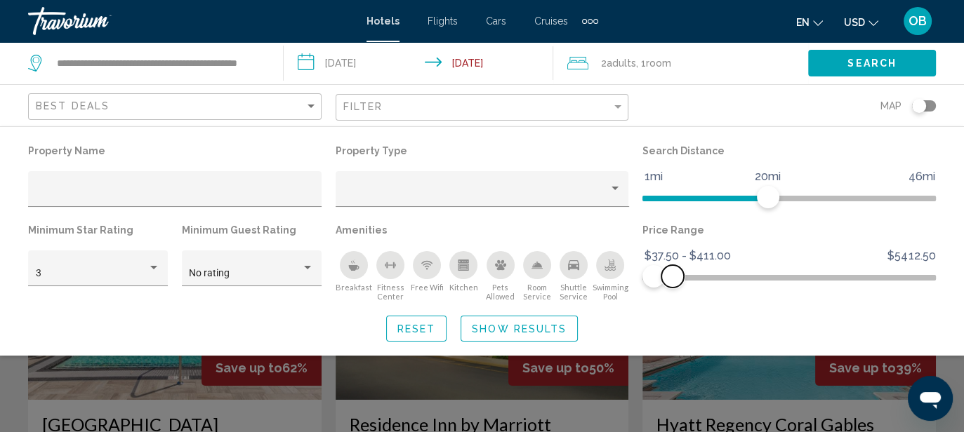
drag, startPoint x: 926, startPoint y: 279, endPoint x: 673, endPoint y: 279, distance: 253.4
click at [673, 279] on span "Hotel Filters" at bounding box center [672, 276] width 22 height 22
drag, startPoint x: 777, startPoint y: 197, endPoint x: 854, endPoint y: 191, distance: 77.5
click at [854, 191] on span "Hotel Filters" at bounding box center [852, 197] width 22 height 22
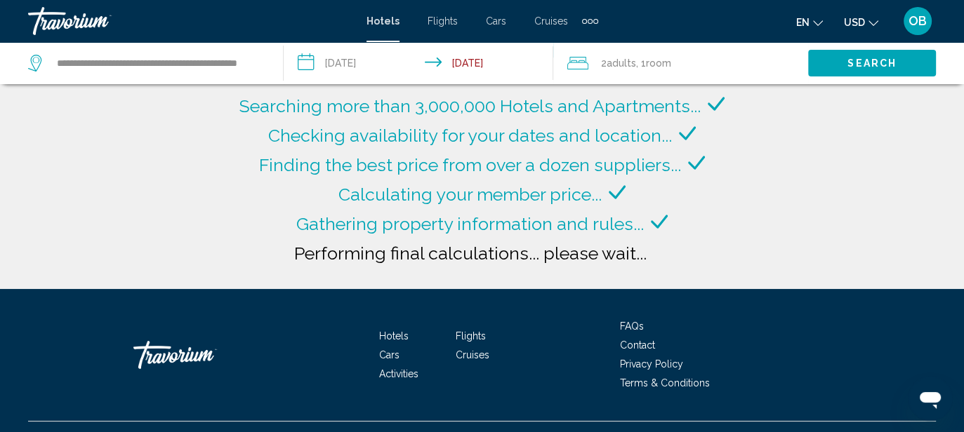
click at [795, 220] on div "Searching more than 3,000,000 Hotels and Apartments... Checking availability fo…" at bounding box center [482, 144] width 964 height 289
